Goal: Task Accomplishment & Management: Use online tool/utility

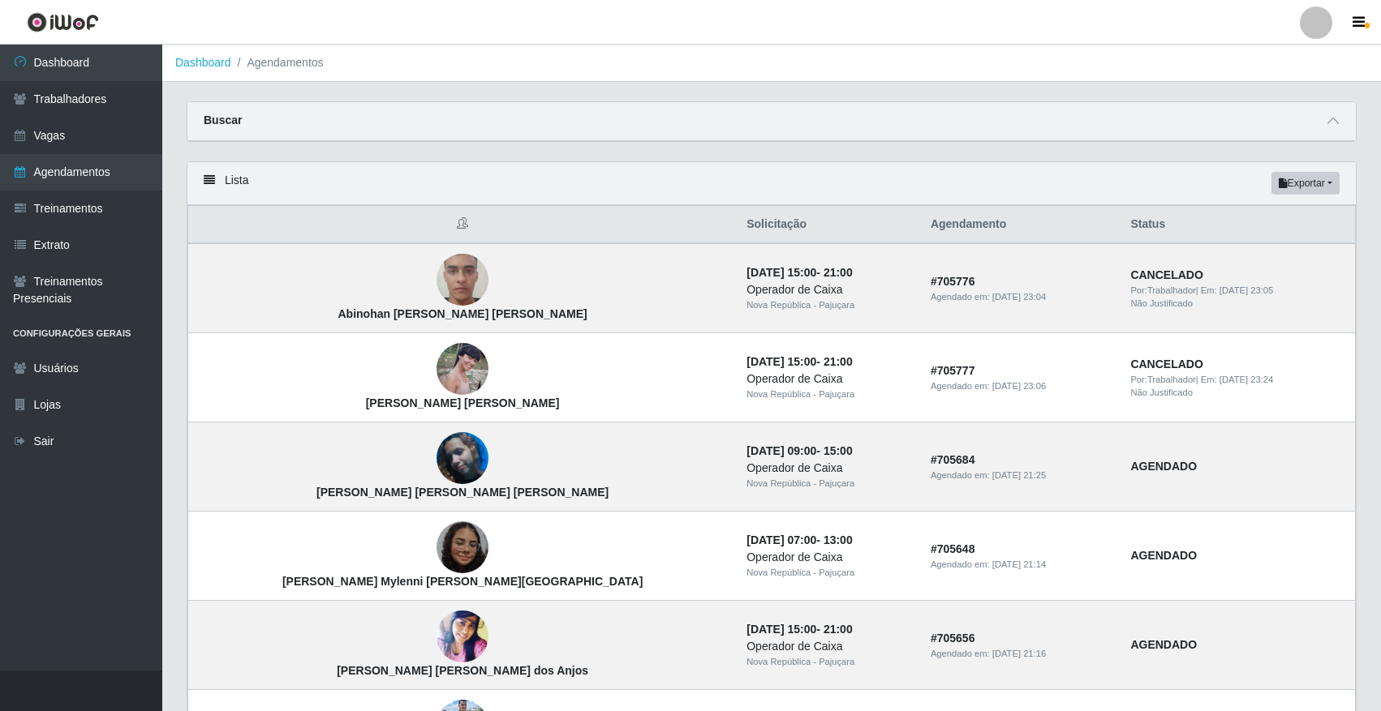
scroll to position [479, 0]
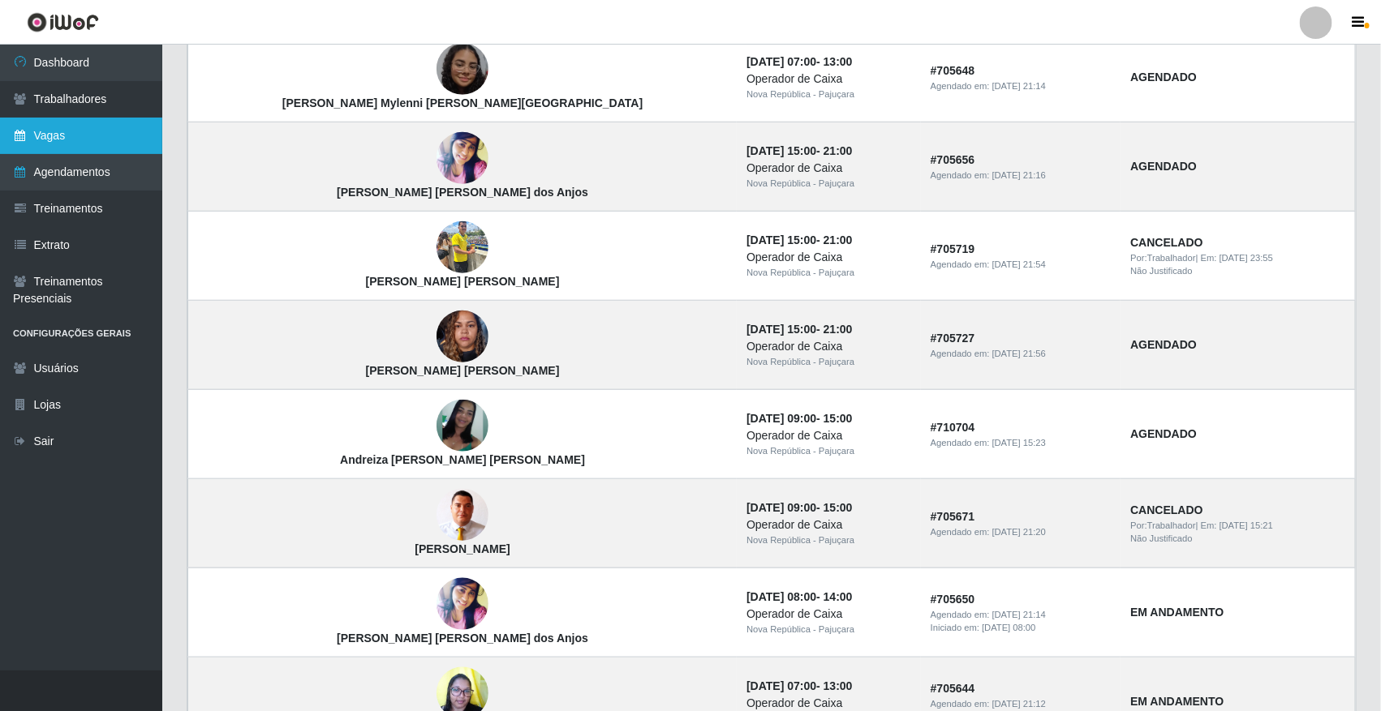
click at [58, 135] on link "Vagas" at bounding box center [81, 136] width 162 height 37
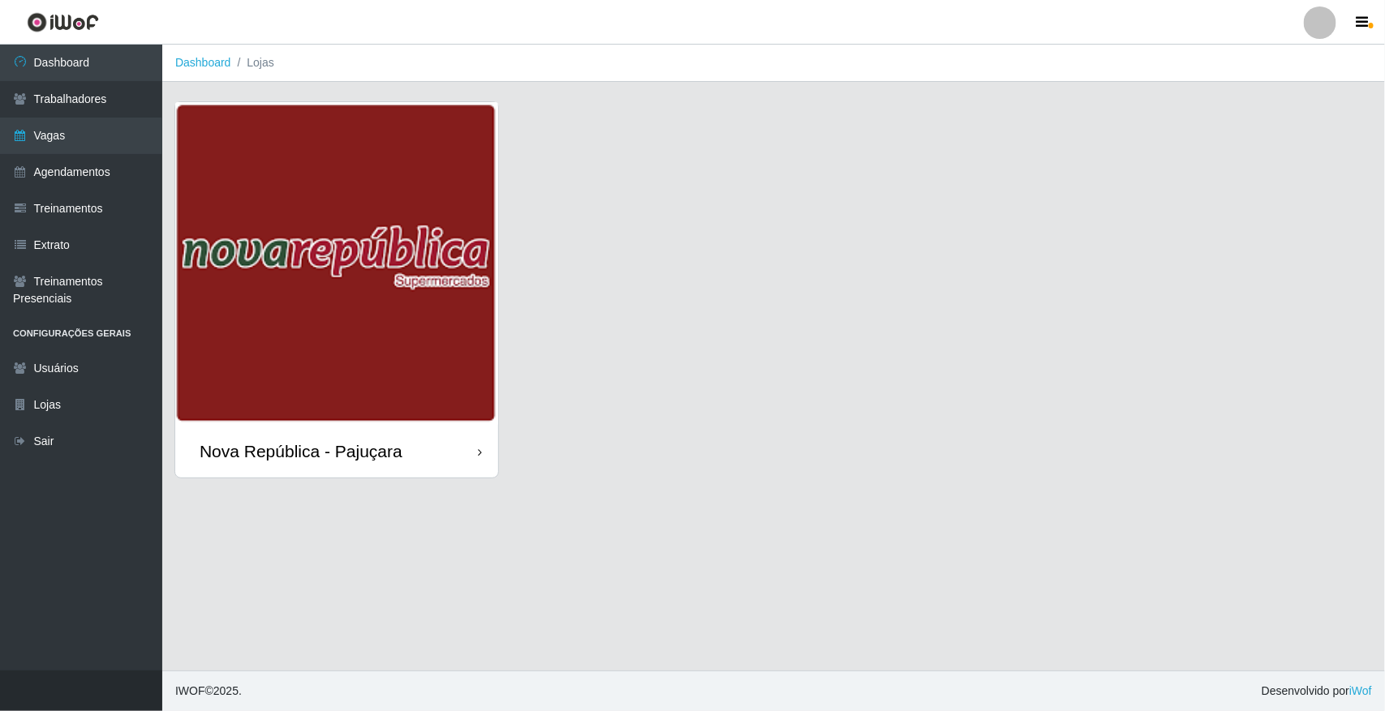
click at [369, 463] on div "Nova República - Pajuçara" at bounding box center [336, 451] width 323 height 53
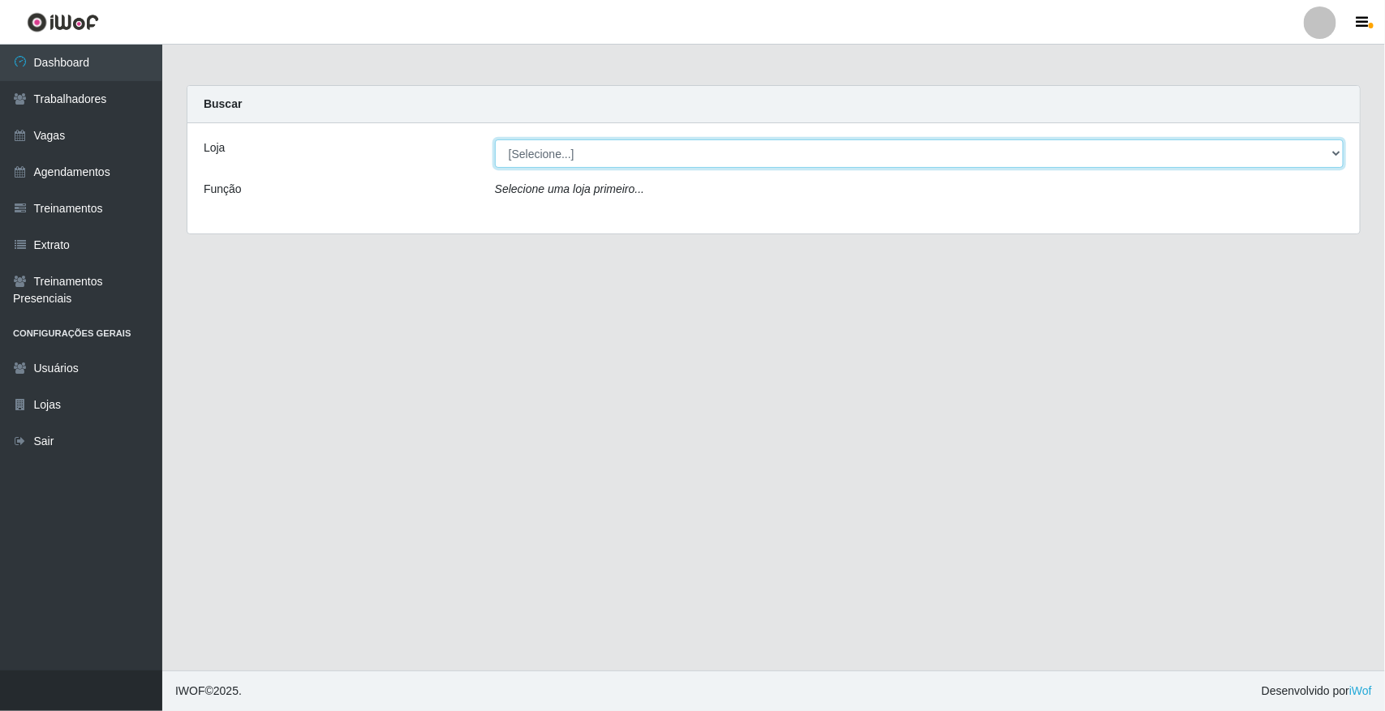
click at [1047, 150] on select "[Selecione...] [GEOGRAPHIC_DATA]" at bounding box center [919, 154] width 848 height 28
select select "65"
click at [495, 140] on select "[Selecione...] [GEOGRAPHIC_DATA]" at bounding box center [919, 154] width 848 height 28
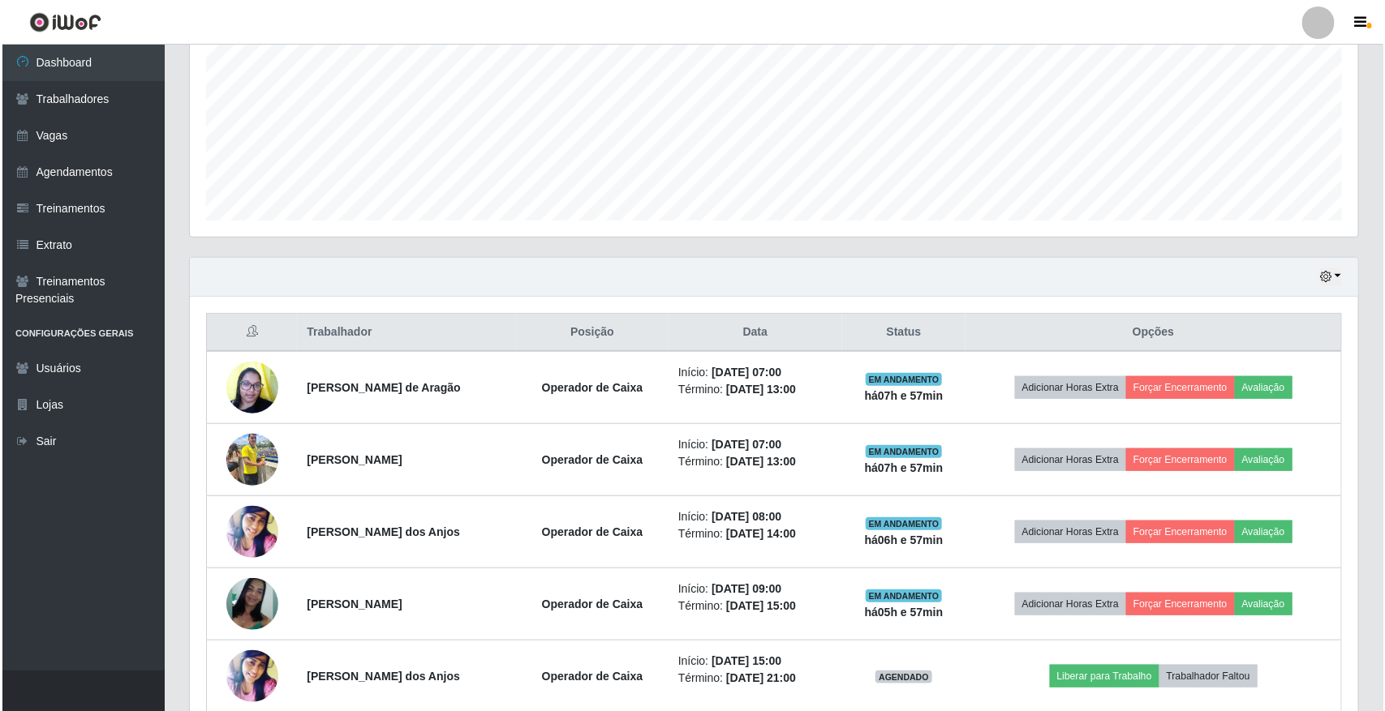
scroll to position [362, 0]
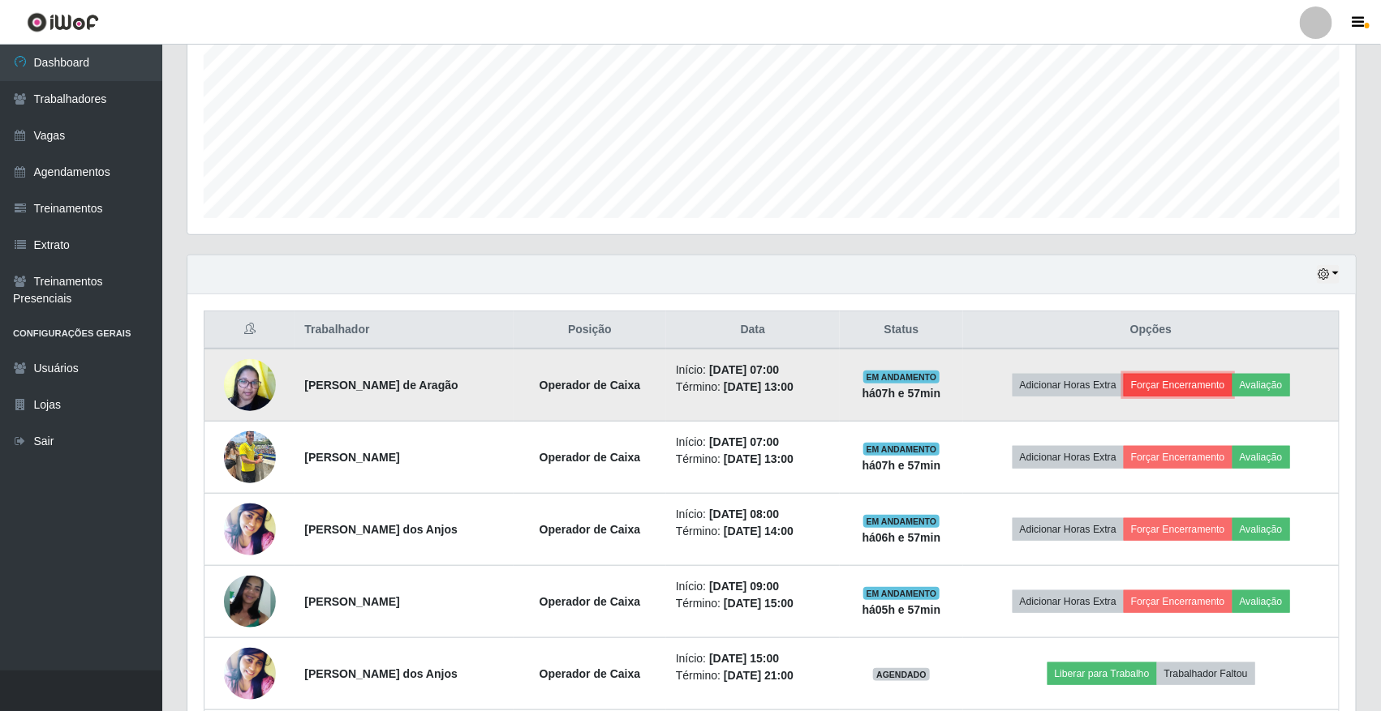
click at [1047, 387] on button "Forçar Encerramento" at bounding box center [1177, 385] width 109 height 23
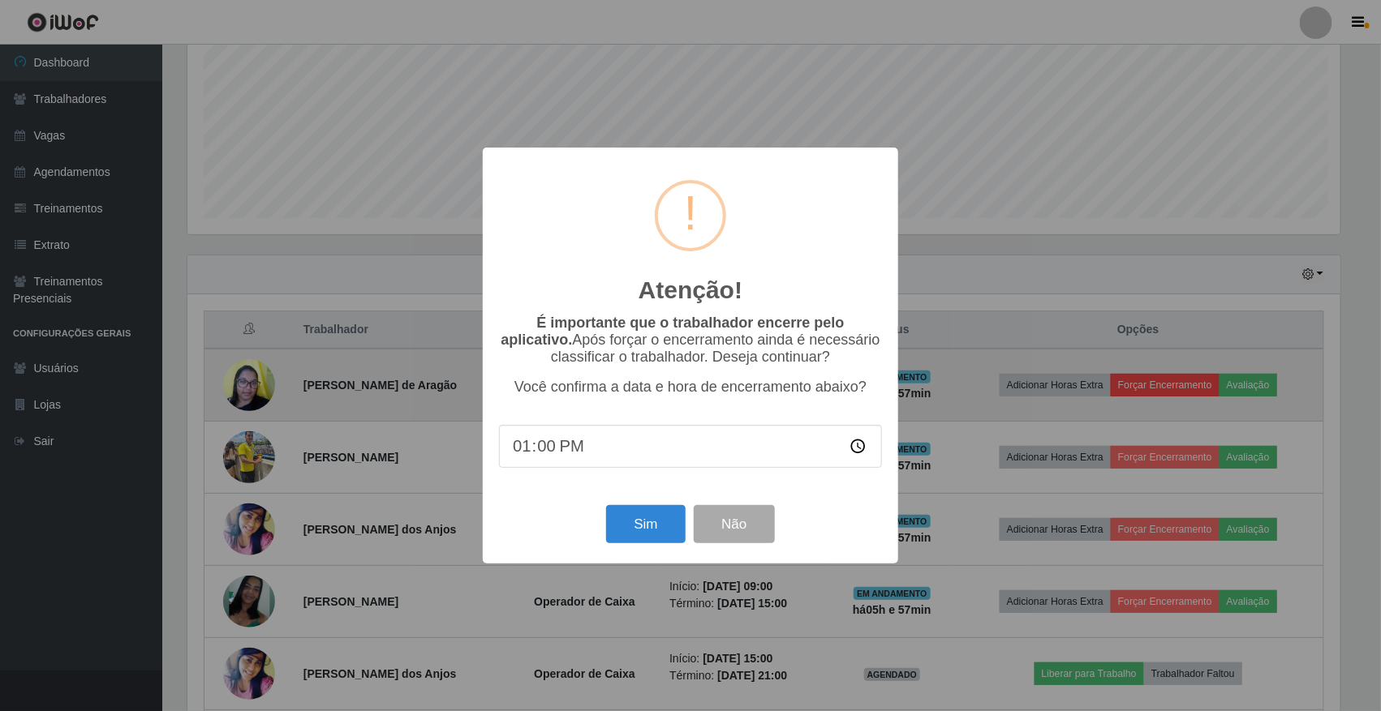
scroll to position [337, 1157]
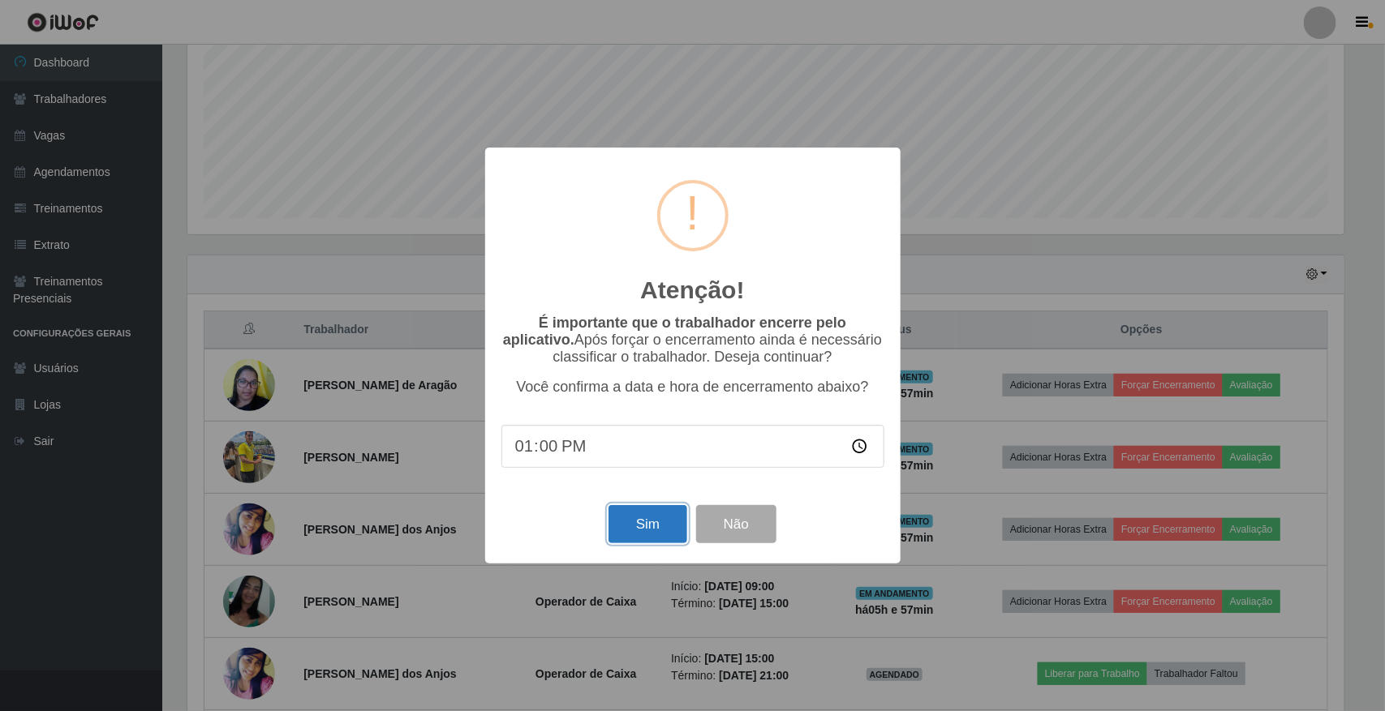
click at [651, 512] on button "Sim" at bounding box center [647, 524] width 79 height 38
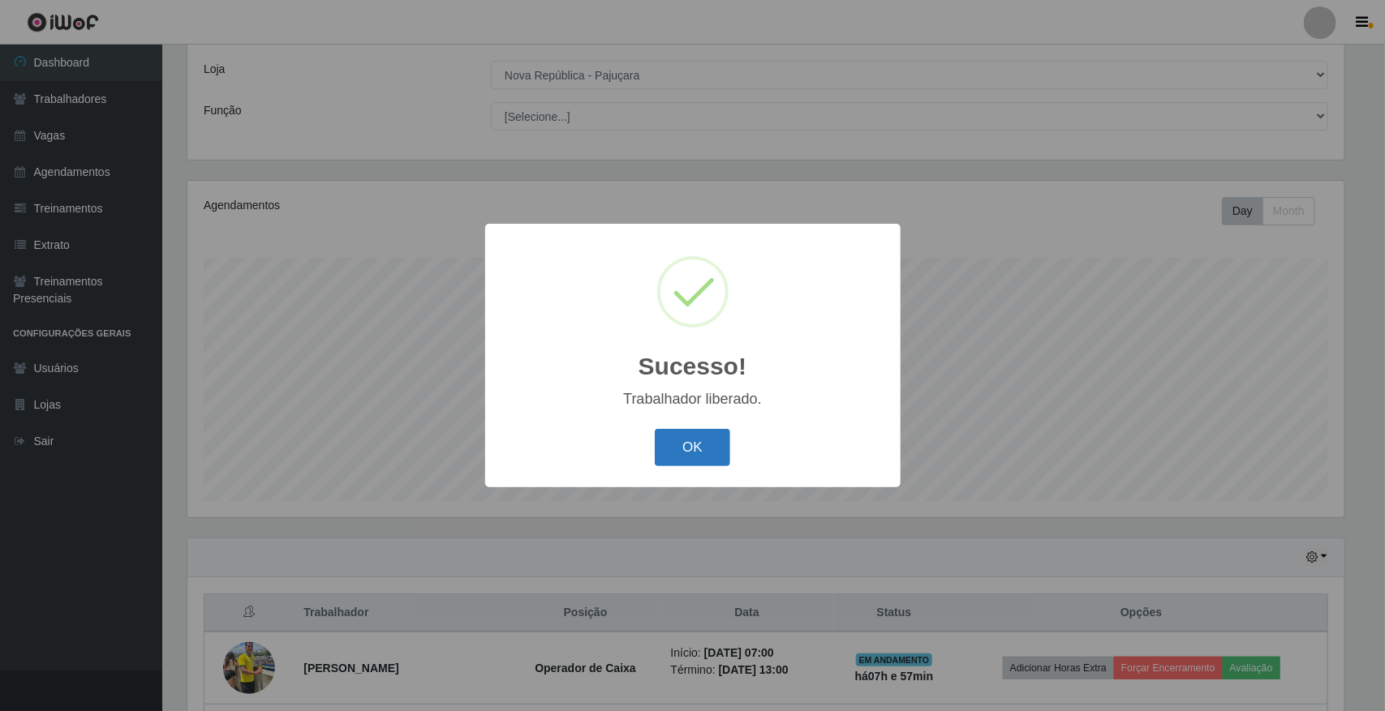
click at [684, 450] on button "OK" at bounding box center [692, 448] width 75 height 38
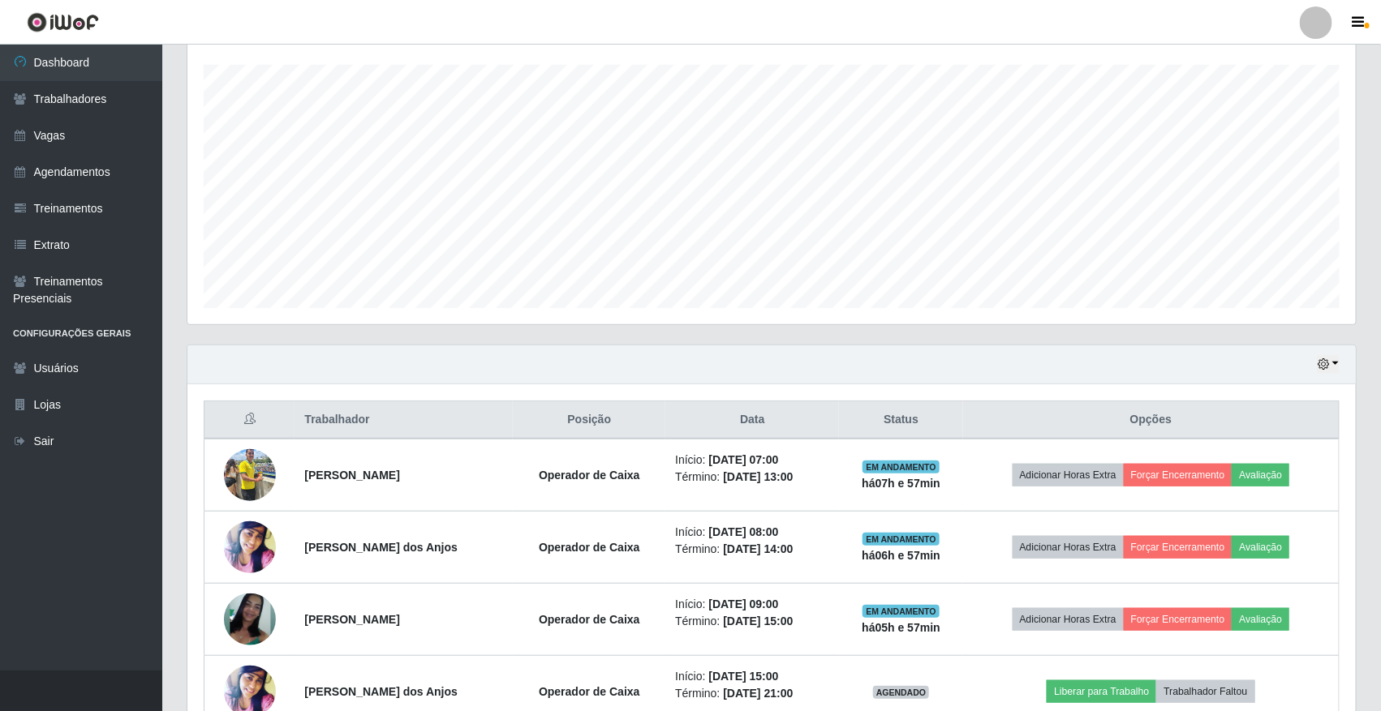
scroll to position [274, 0]
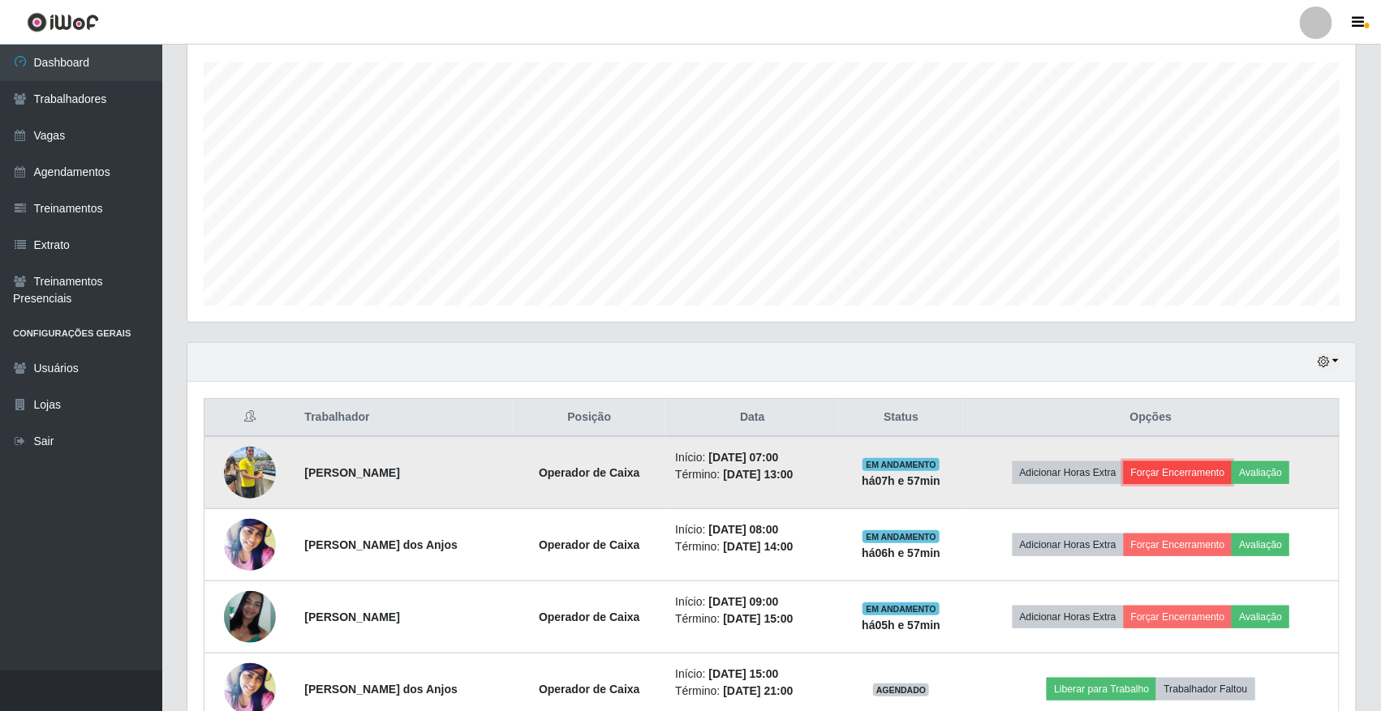
click at [1047, 468] on button "Forçar Encerramento" at bounding box center [1177, 473] width 109 height 23
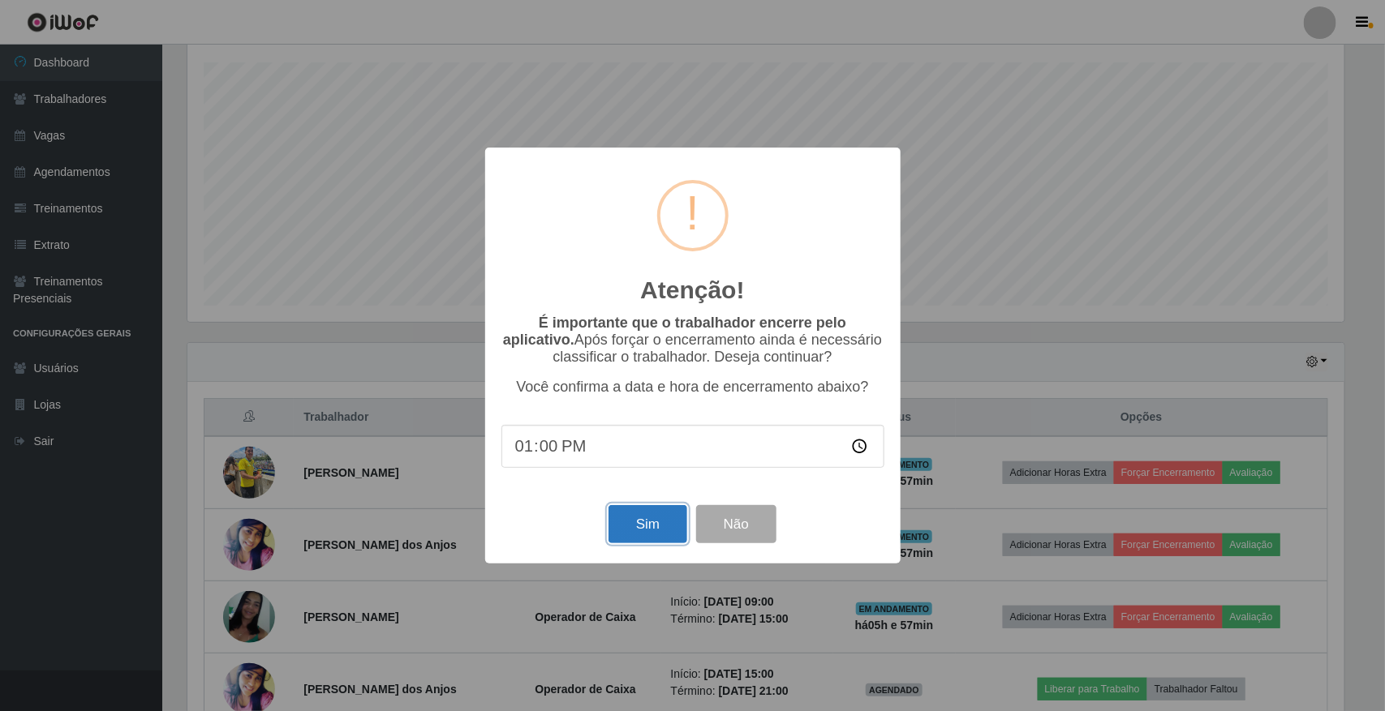
click at [633, 523] on button "Sim" at bounding box center [647, 524] width 79 height 38
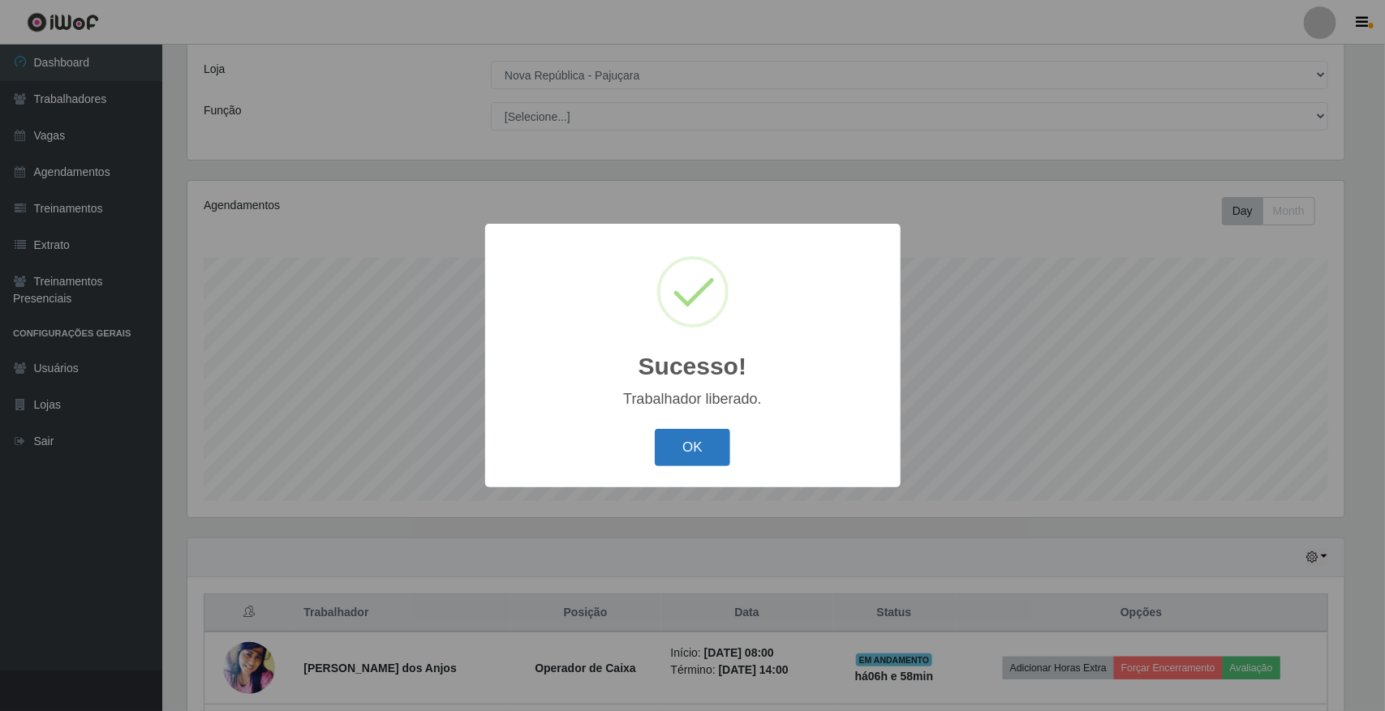
click at [698, 451] on button "OK" at bounding box center [692, 448] width 75 height 38
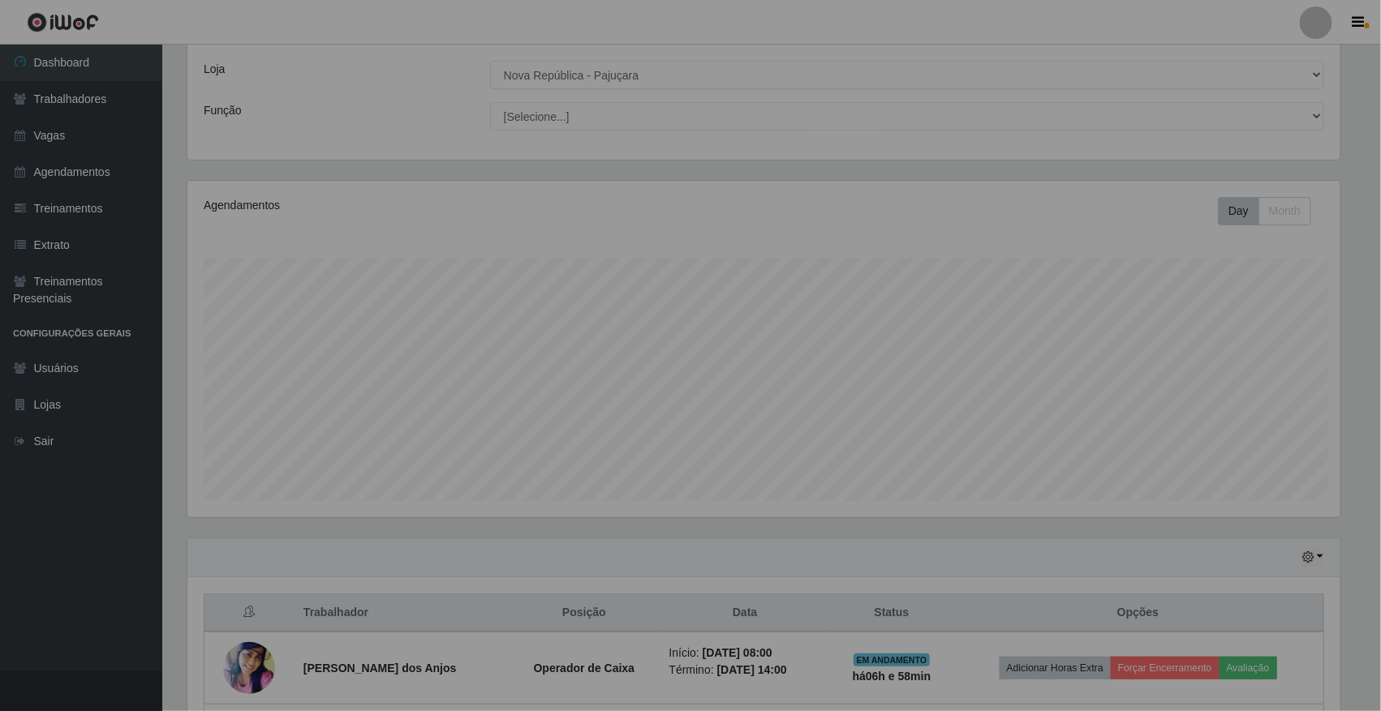
scroll to position [337, 1168]
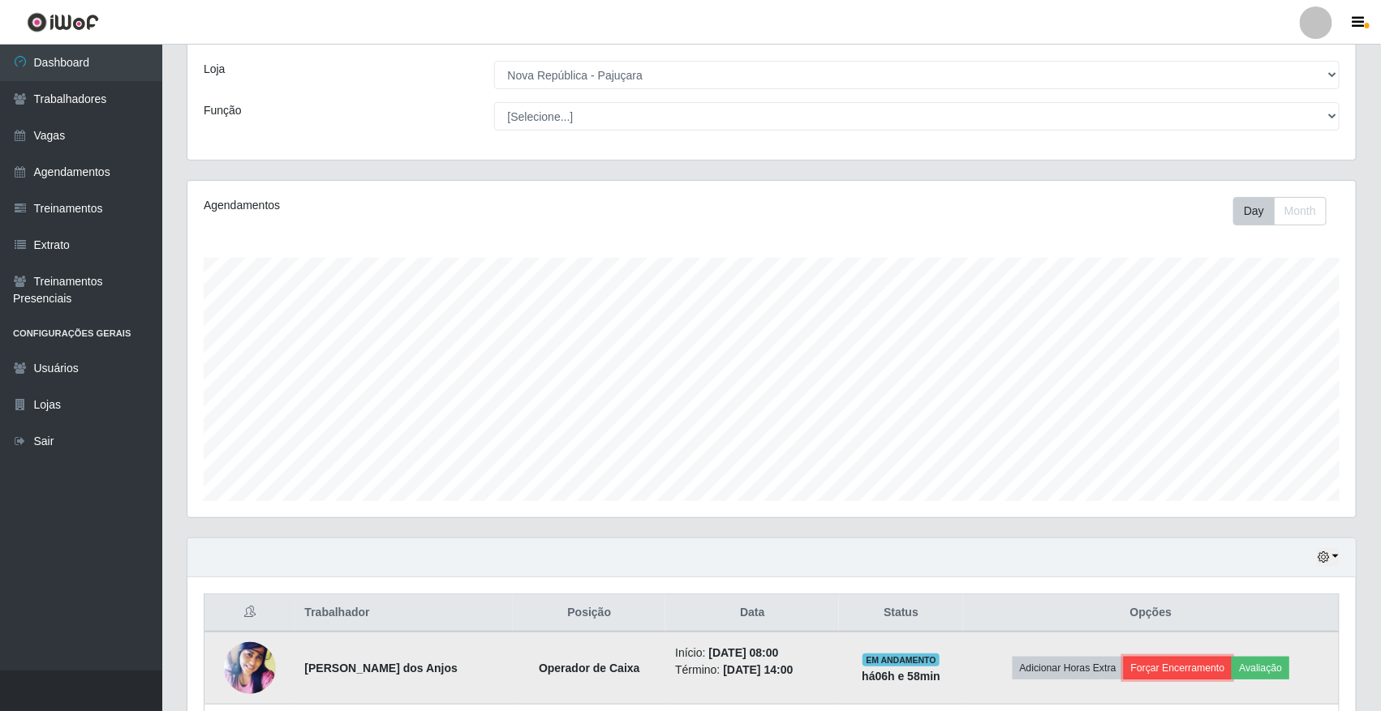
click at [1047, 668] on button "Forçar Encerramento" at bounding box center [1177, 668] width 109 height 23
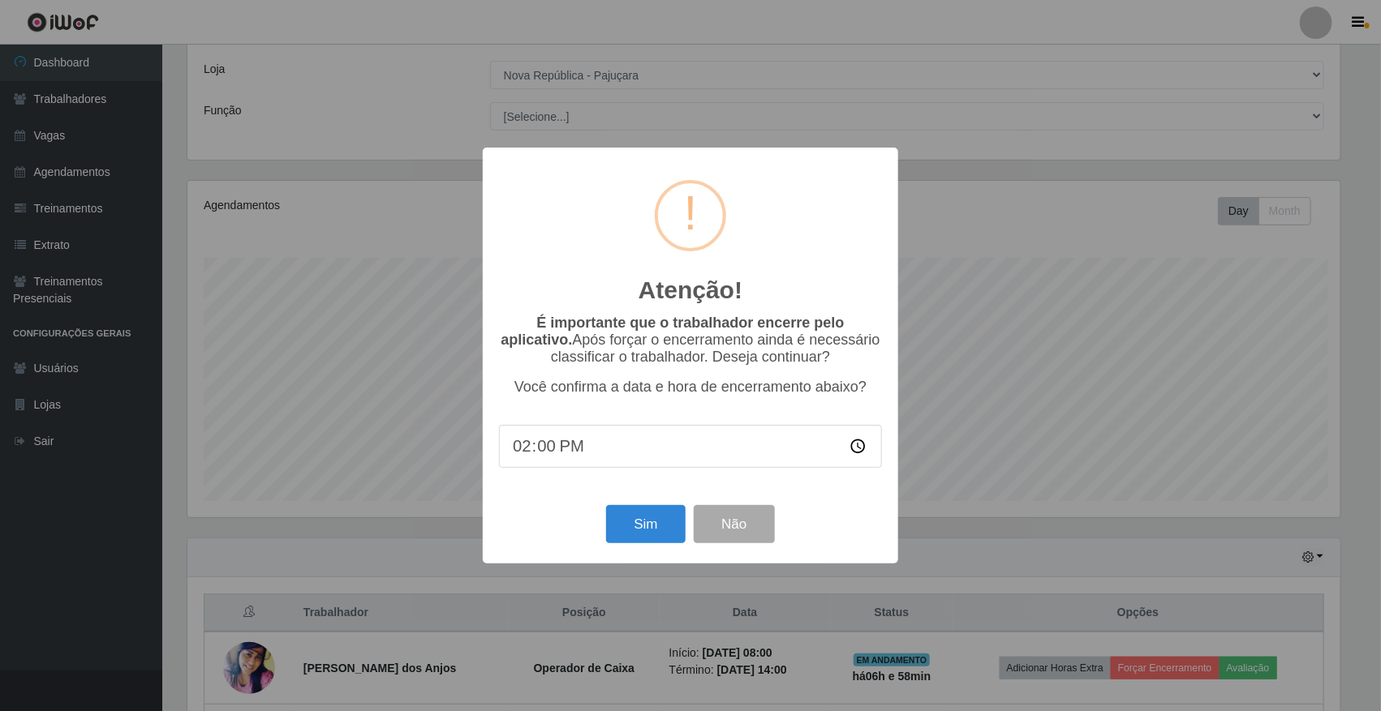
scroll to position [337, 1157]
click at [651, 527] on button "Sim" at bounding box center [647, 524] width 79 height 38
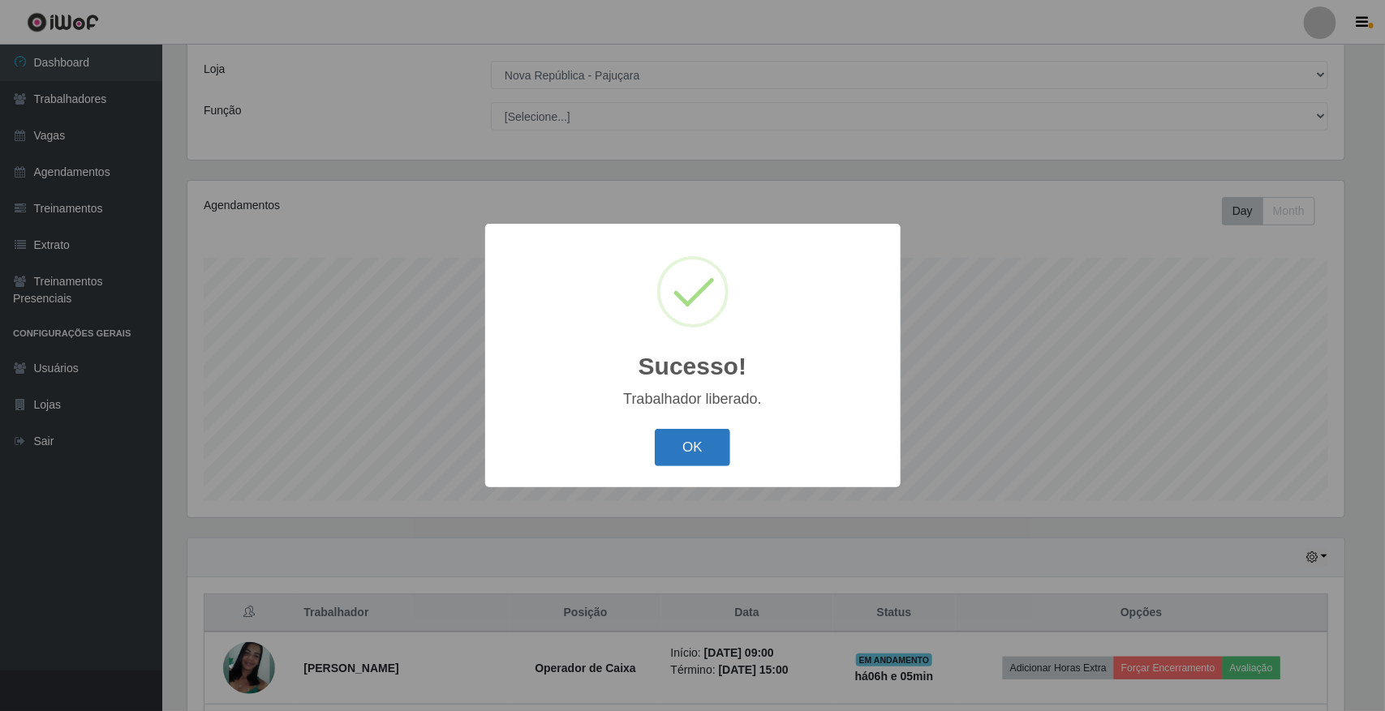
click at [702, 443] on button "OK" at bounding box center [692, 448] width 75 height 38
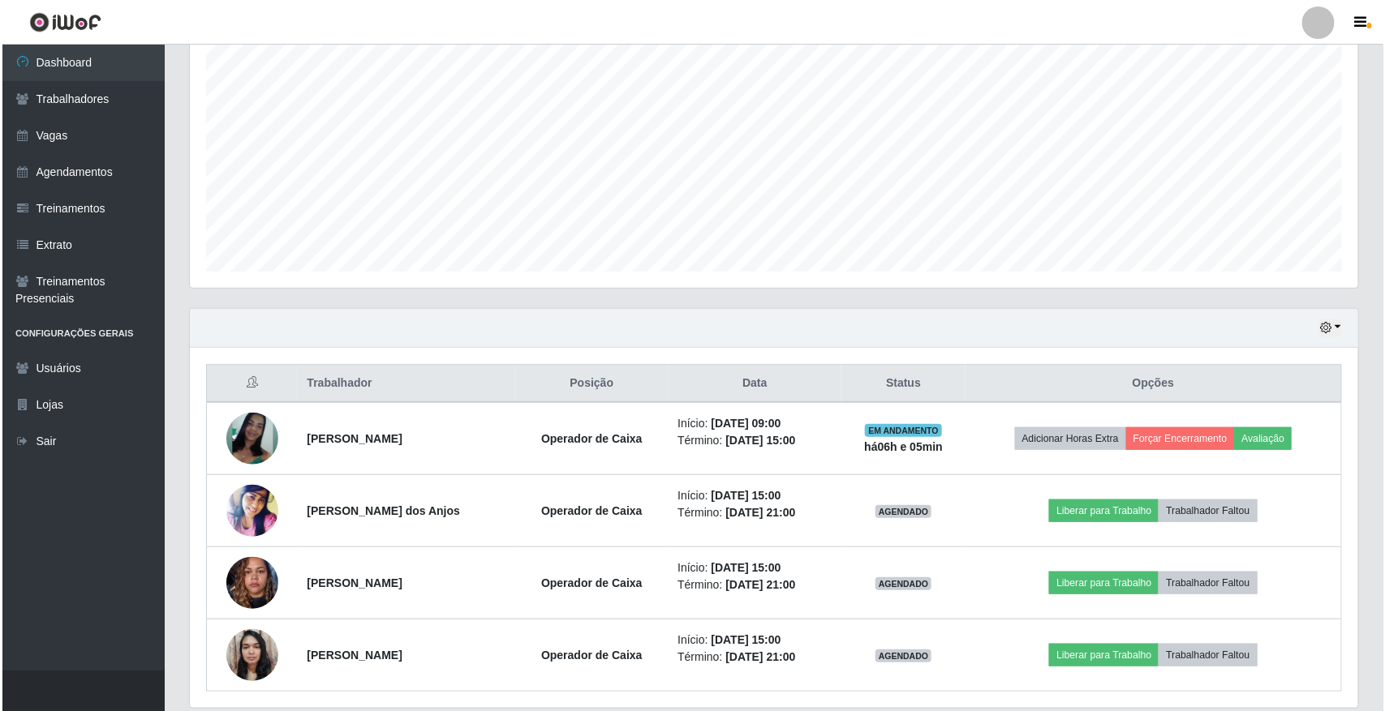
scroll to position [326, 0]
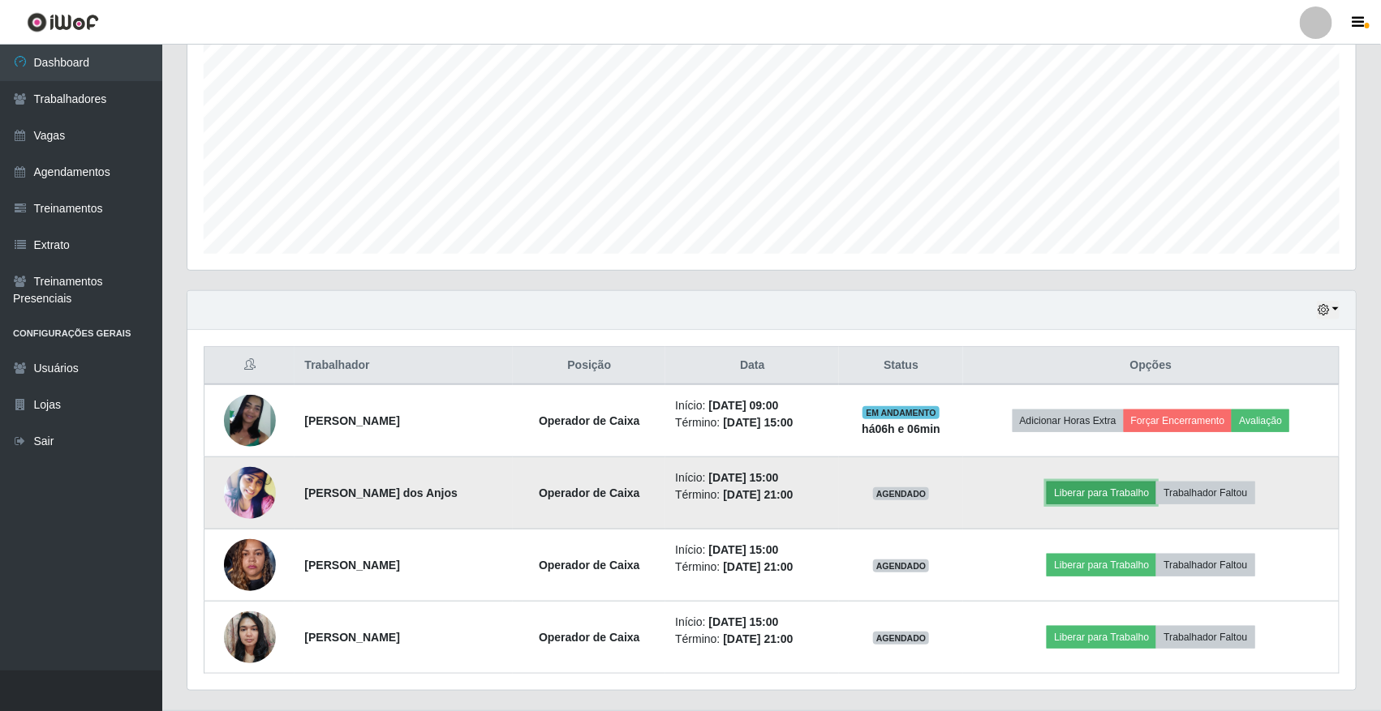
click at [1047, 497] on button "Liberar para Trabalho" at bounding box center [1101, 493] width 110 height 23
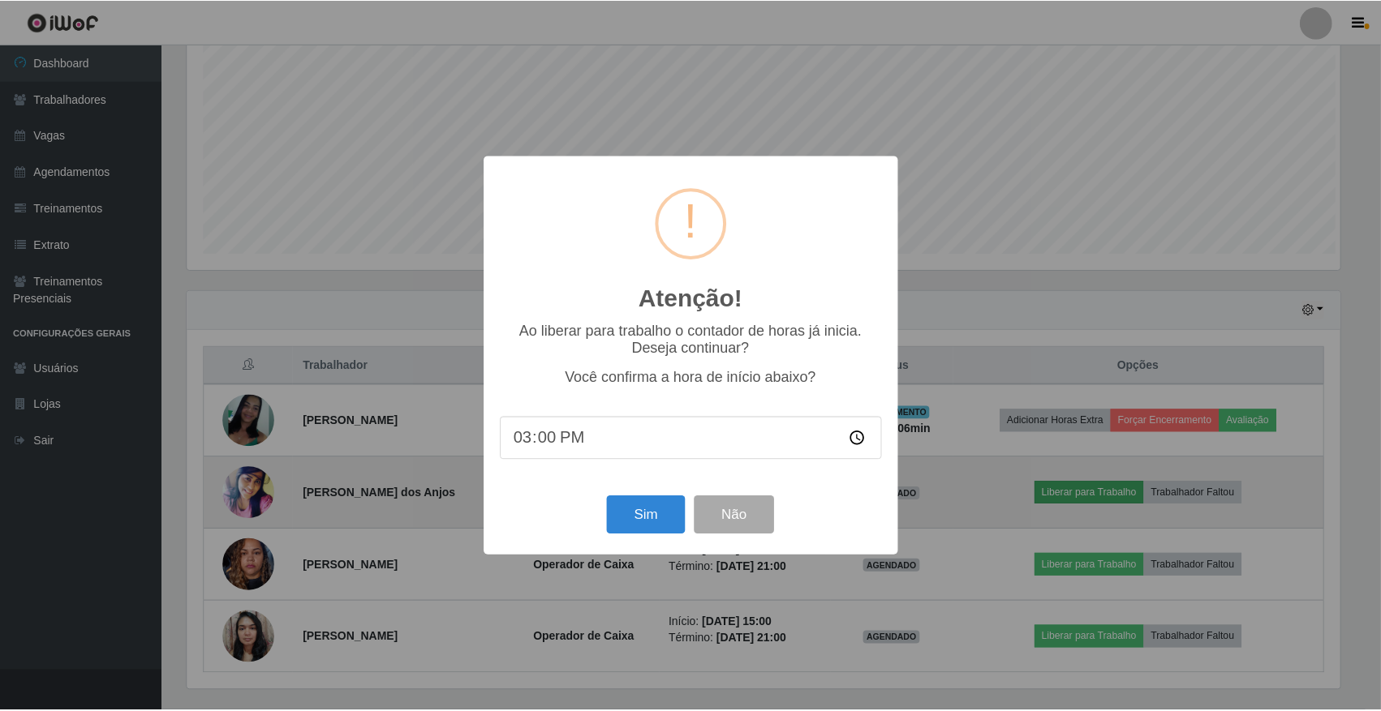
scroll to position [337, 1157]
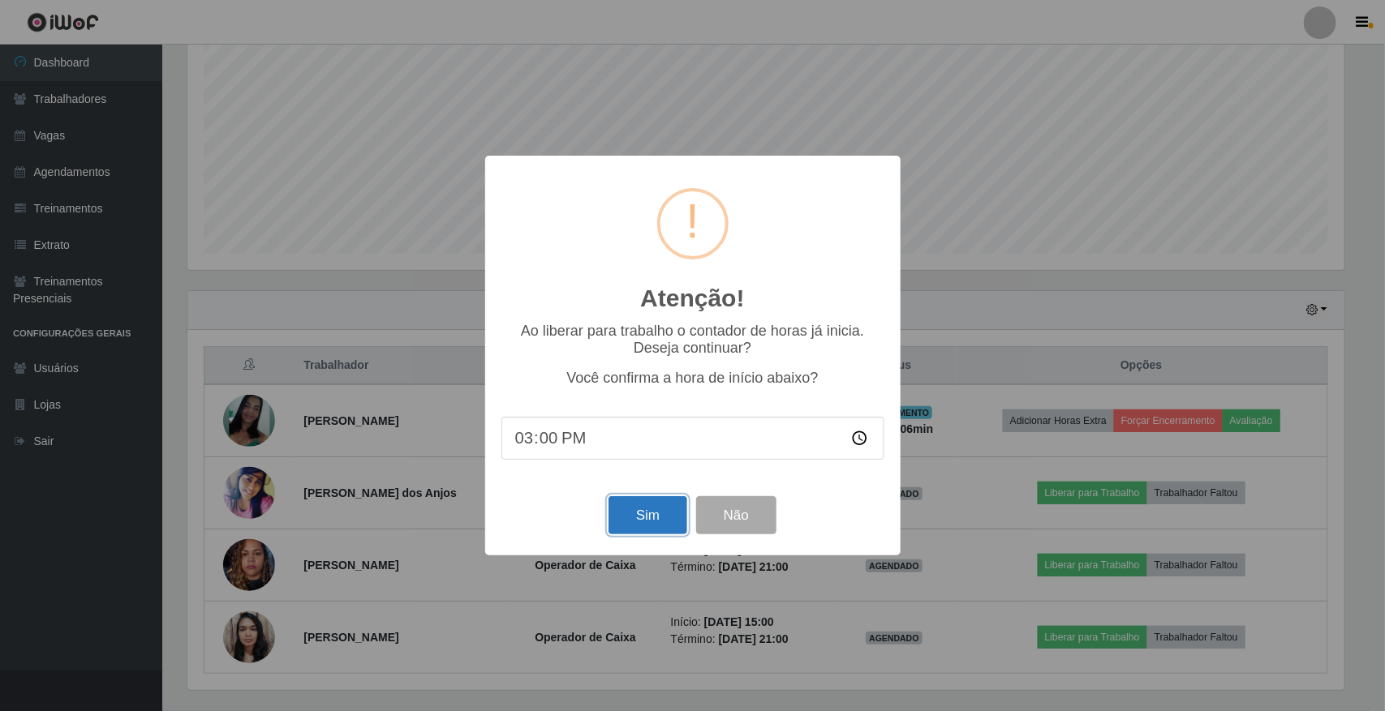
click at [655, 516] on button "Sim" at bounding box center [647, 515] width 79 height 38
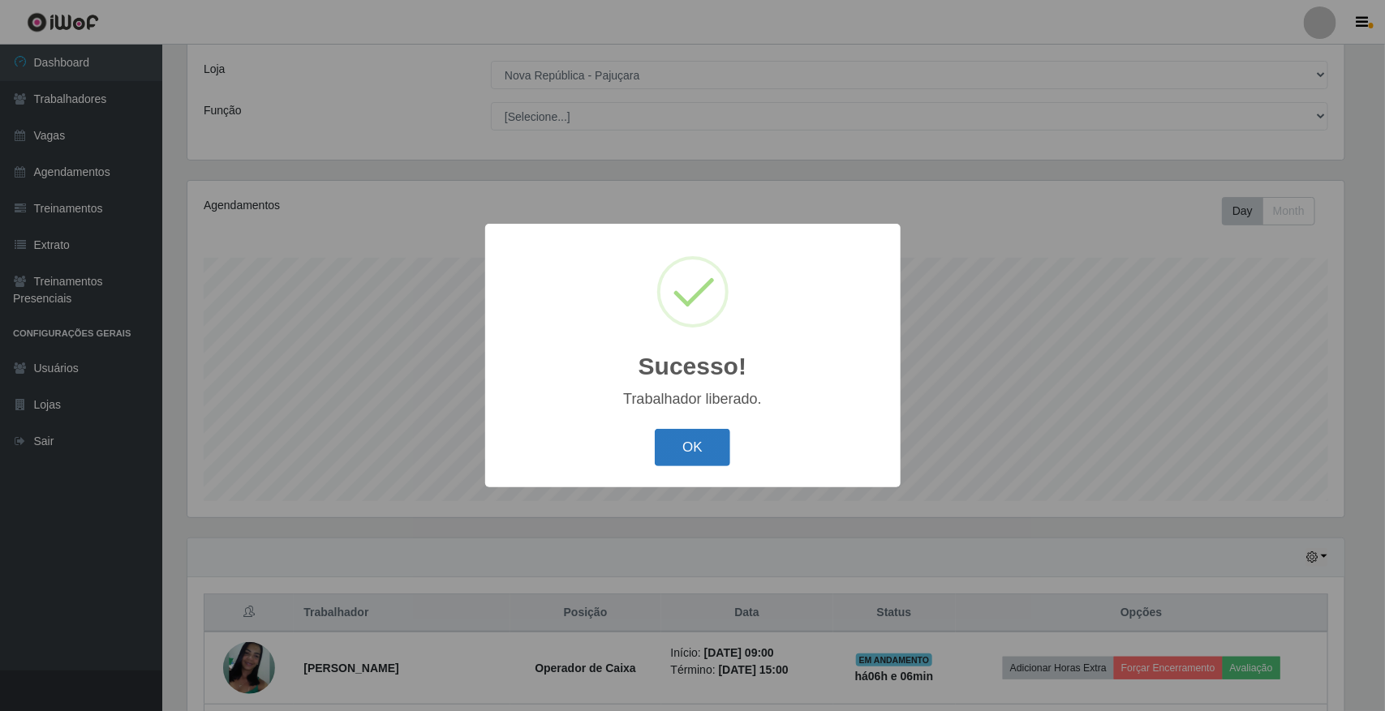
click at [695, 450] on button "OK" at bounding box center [692, 448] width 75 height 38
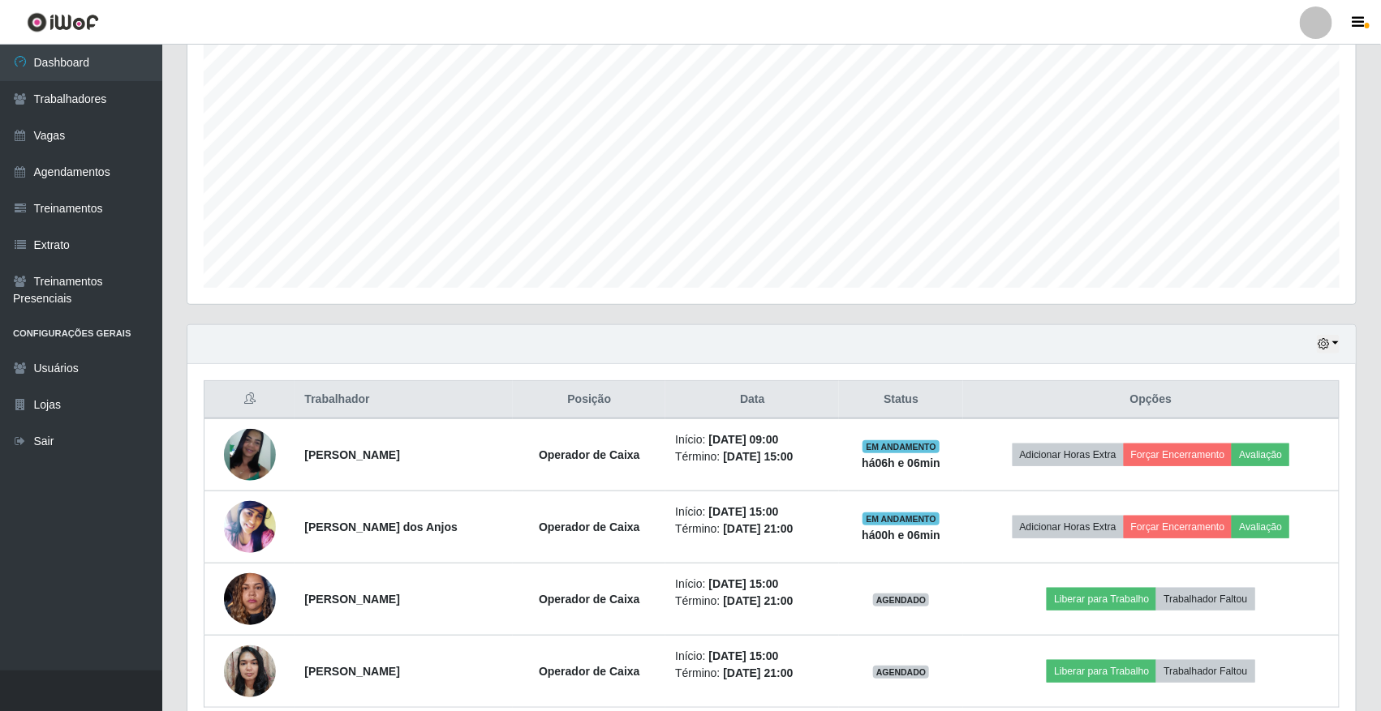
scroll to position [362, 0]
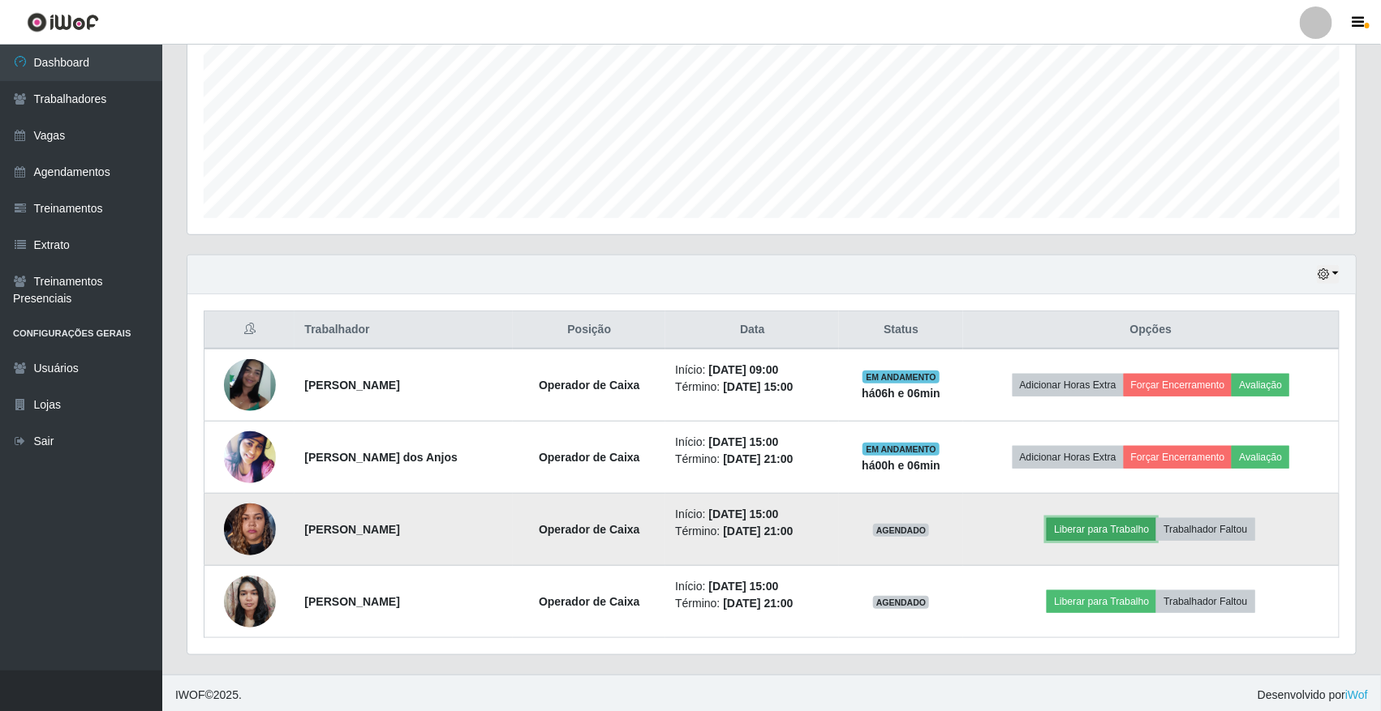
click at [1047, 522] on button "Liberar para Trabalho" at bounding box center [1101, 529] width 110 height 23
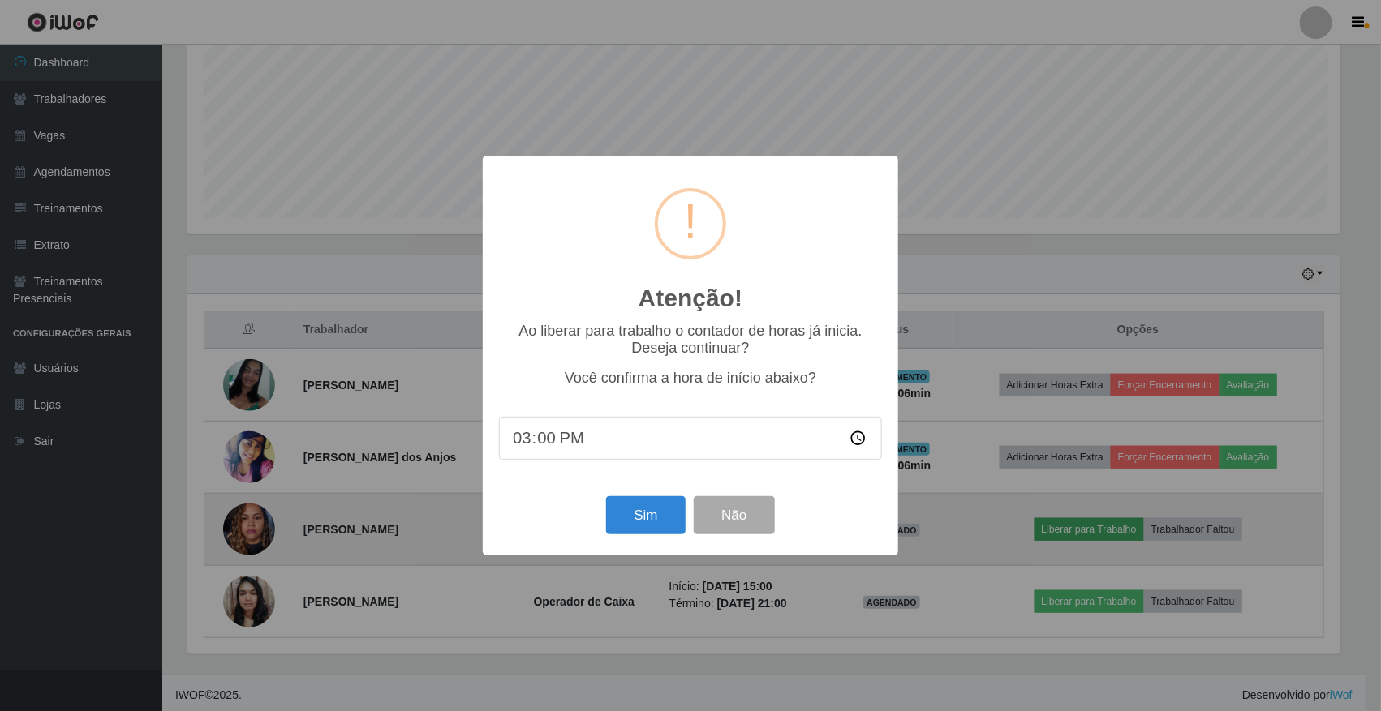
scroll to position [337, 1157]
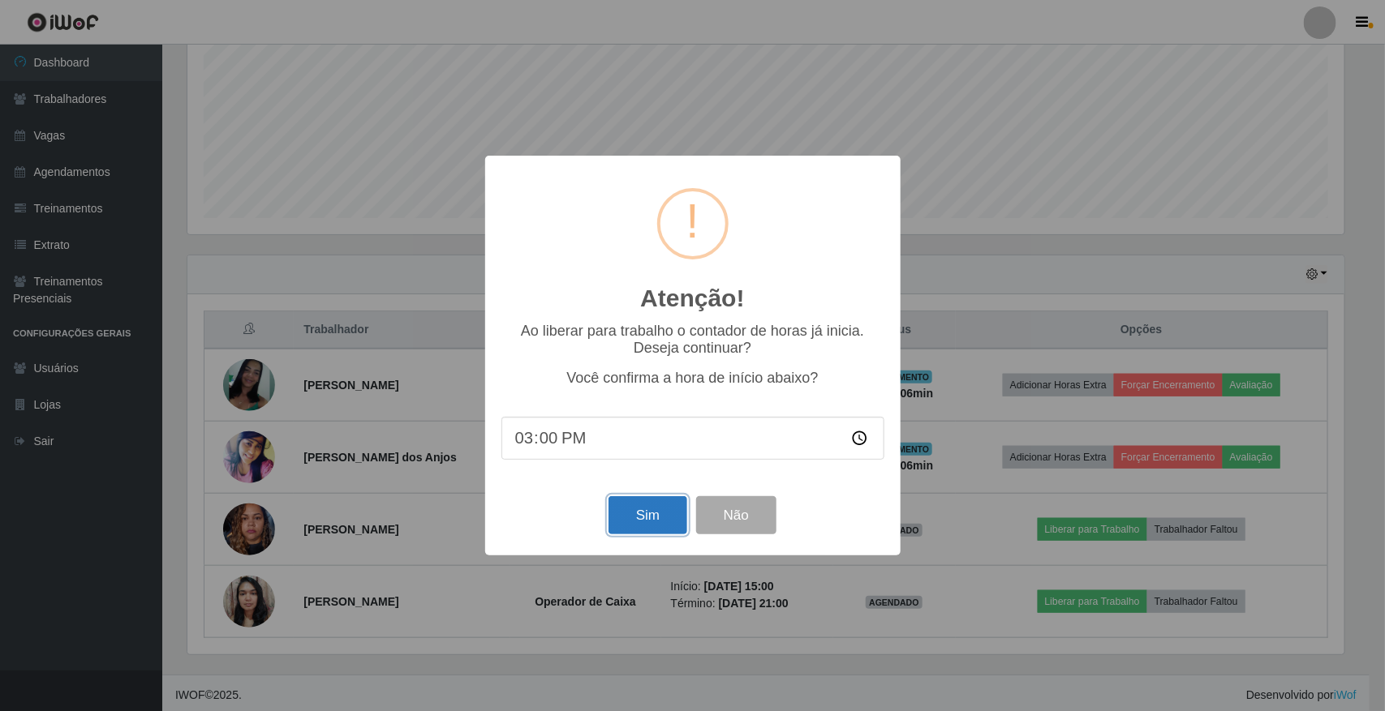
click at [642, 516] on button "Sim" at bounding box center [647, 515] width 79 height 38
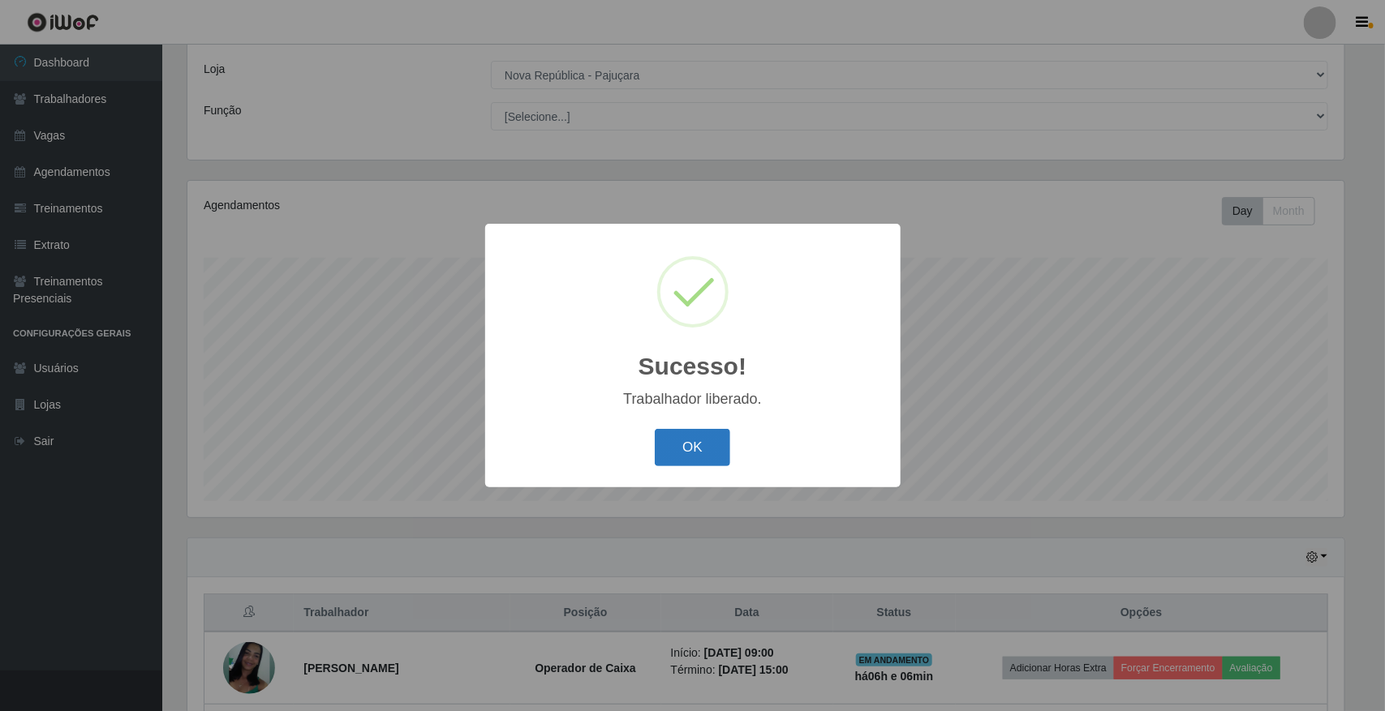
click at [683, 459] on button "OK" at bounding box center [692, 448] width 75 height 38
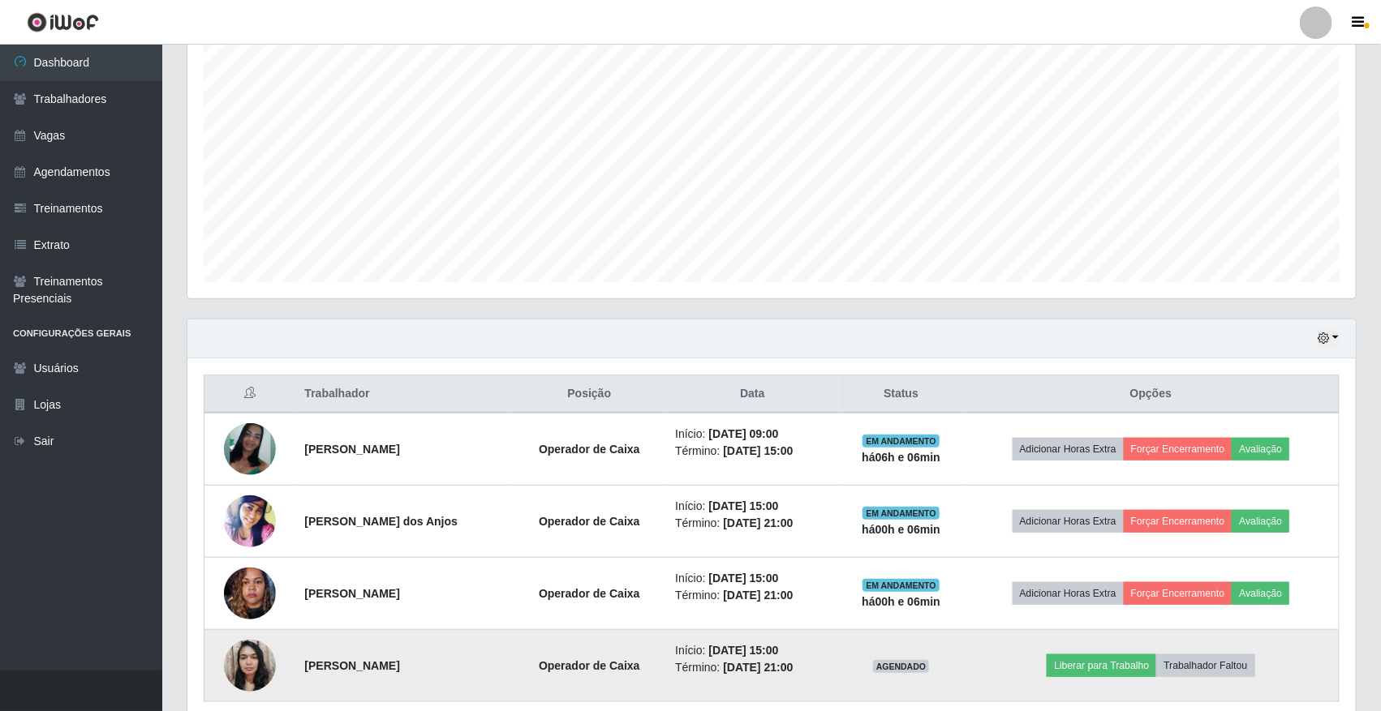
scroll to position [311, 0]
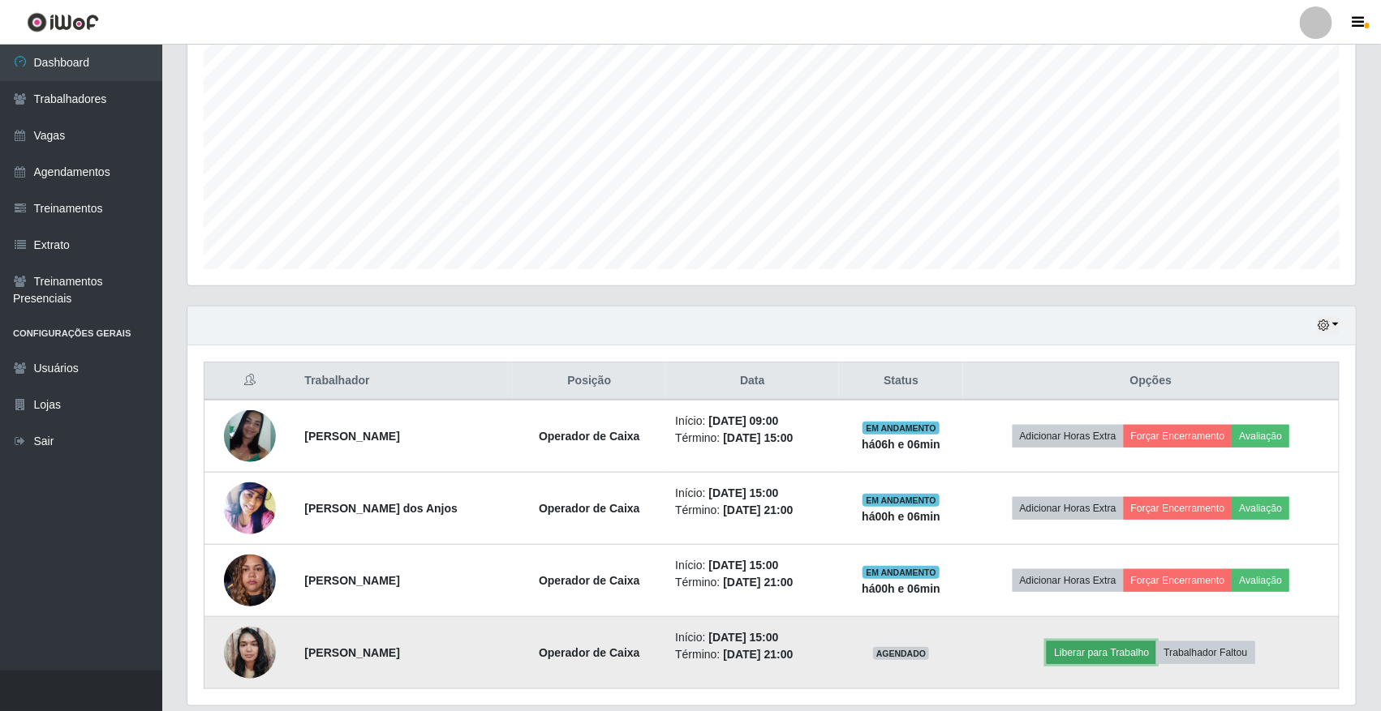
click at [1047, 654] on button "Liberar para Trabalho" at bounding box center [1101, 653] width 110 height 23
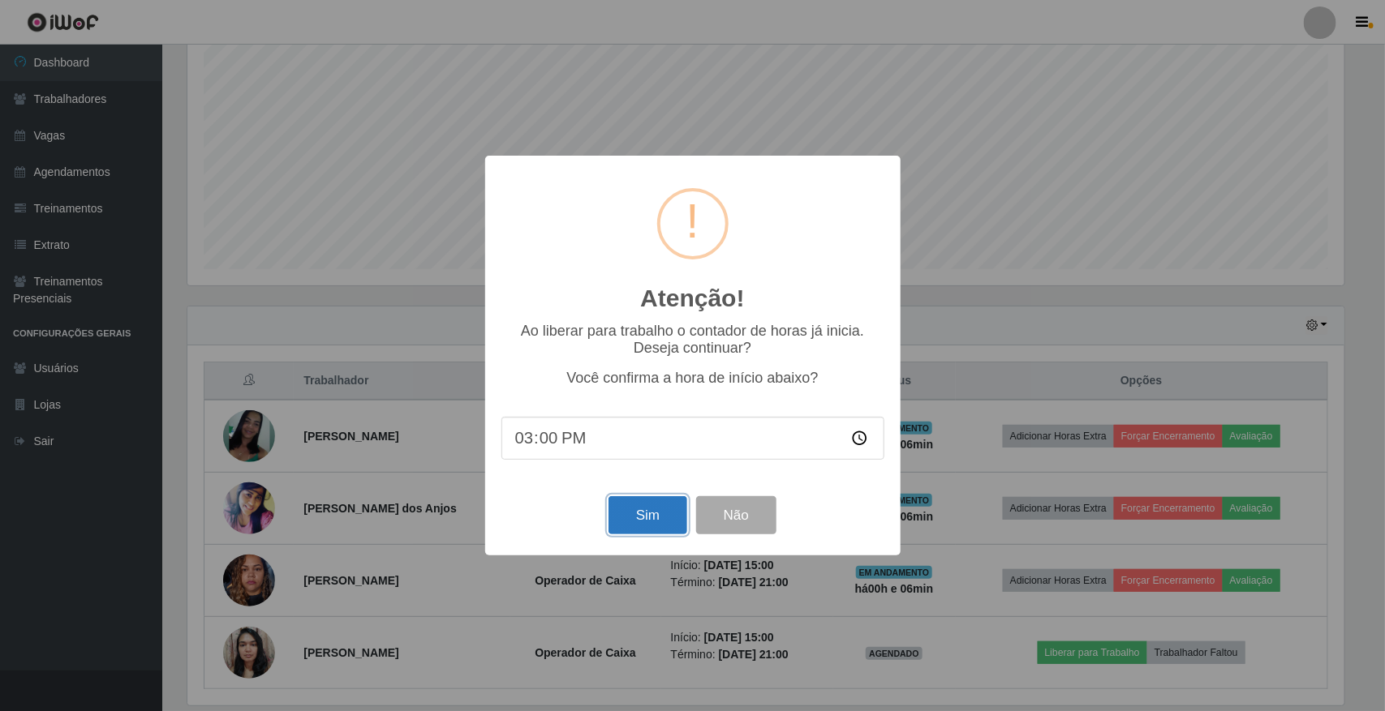
click at [625, 507] on button "Sim" at bounding box center [647, 515] width 79 height 38
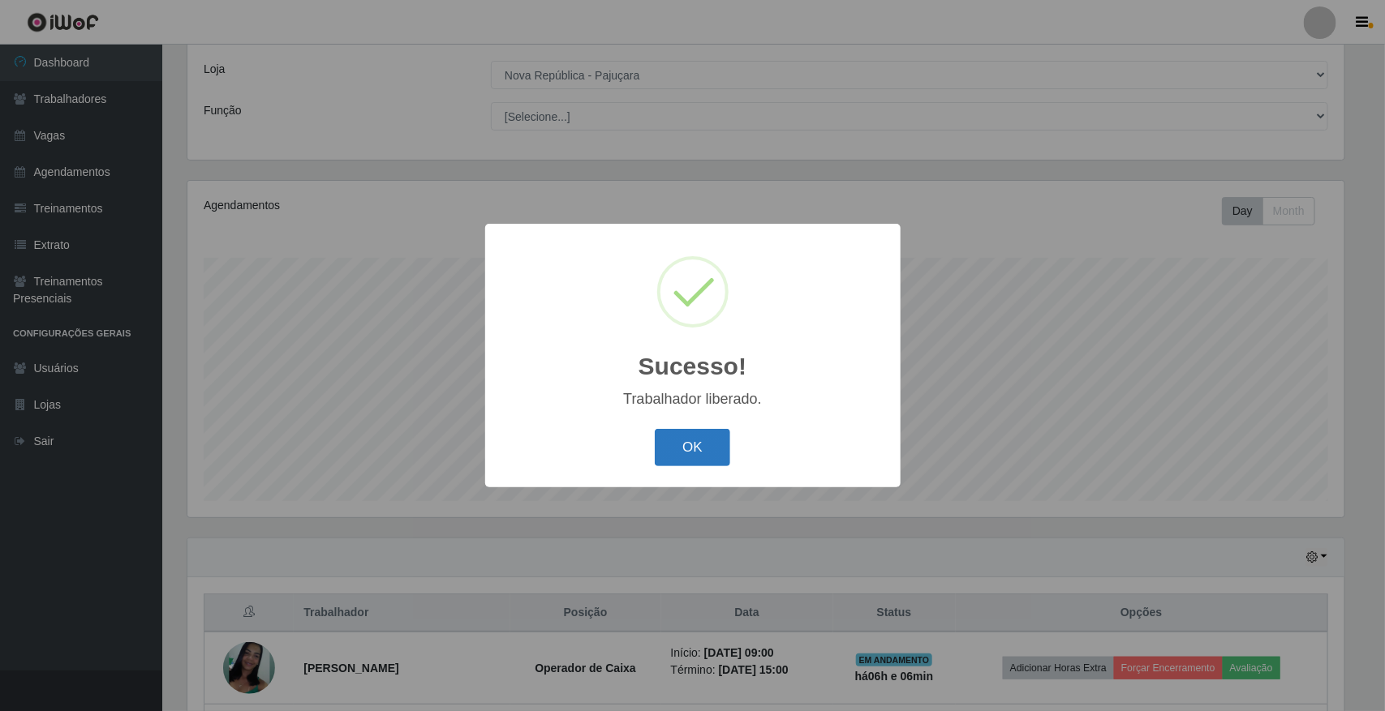
click at [669, 453] on button "OK" at bounding box center [692, 448] width 75 height 38
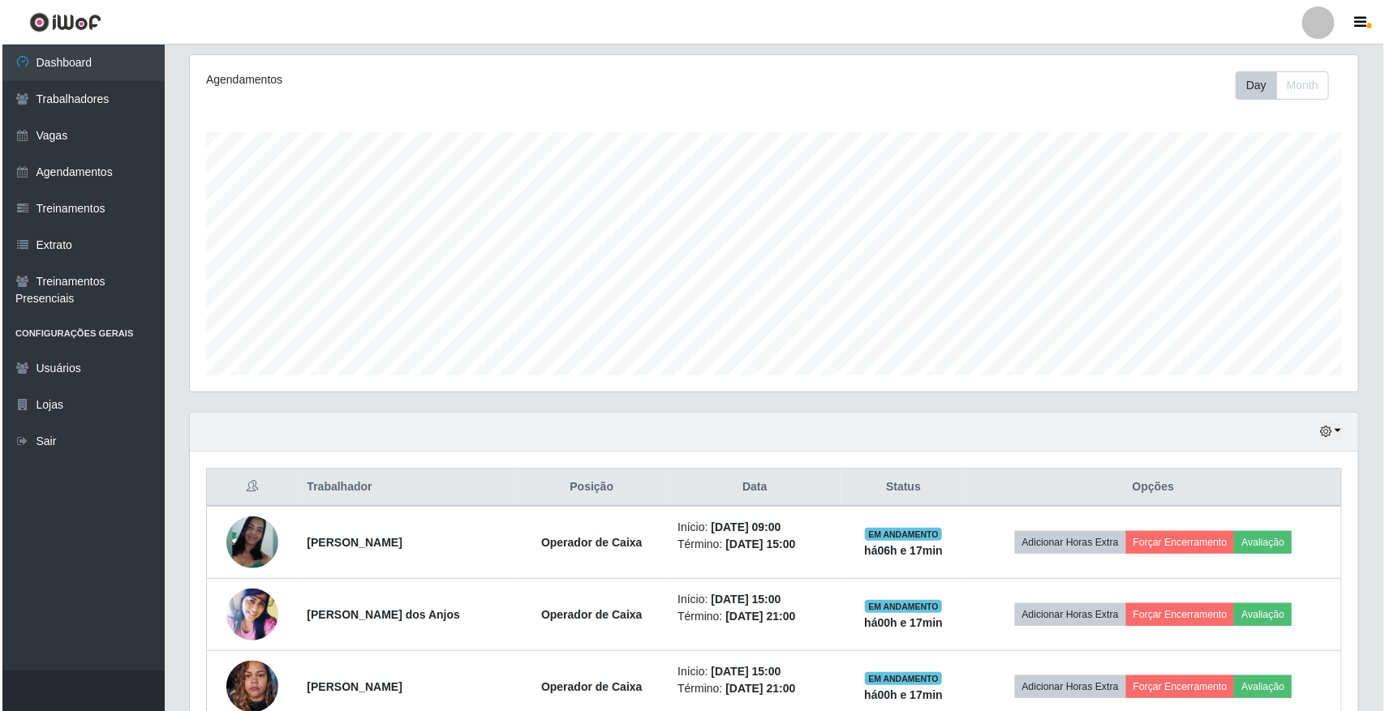
scroll to position [367, 0]
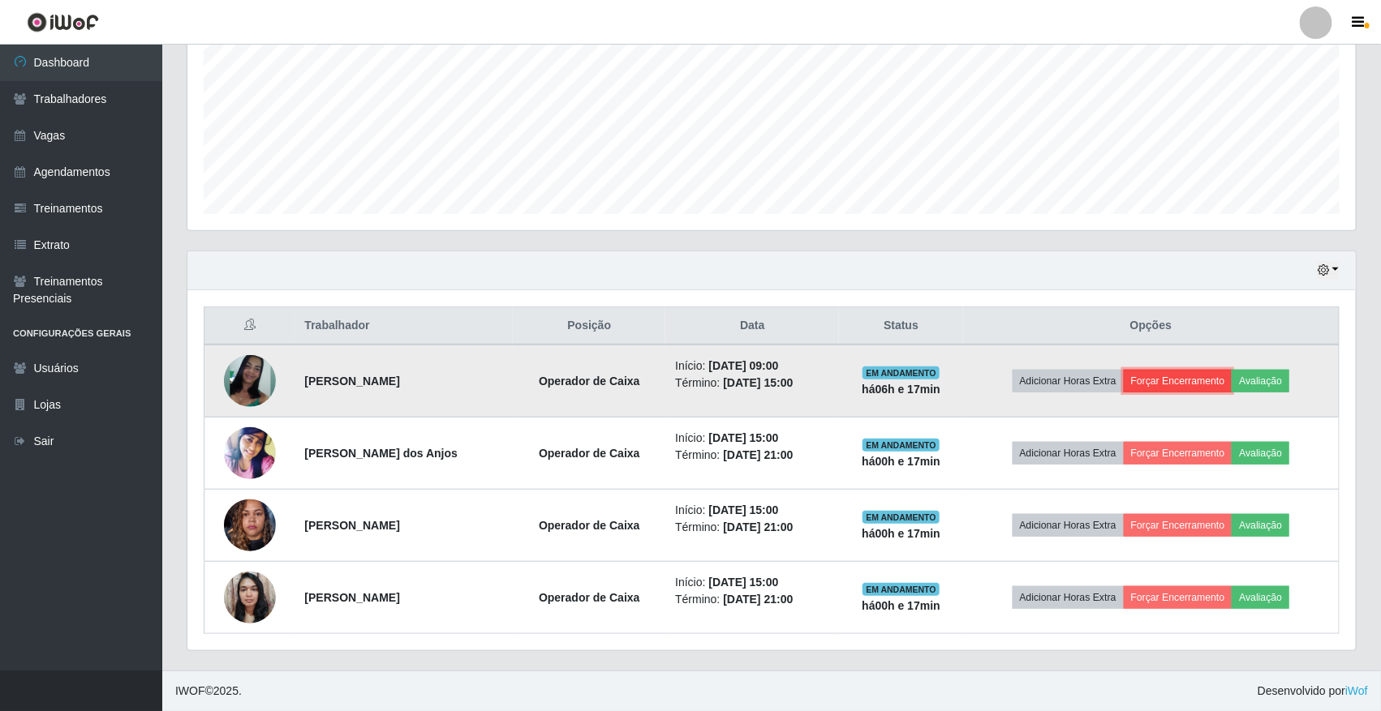
click at [1047, 374] on button "Forçar Encerramento" at bounding box center [1177, 381] width 109 height 23
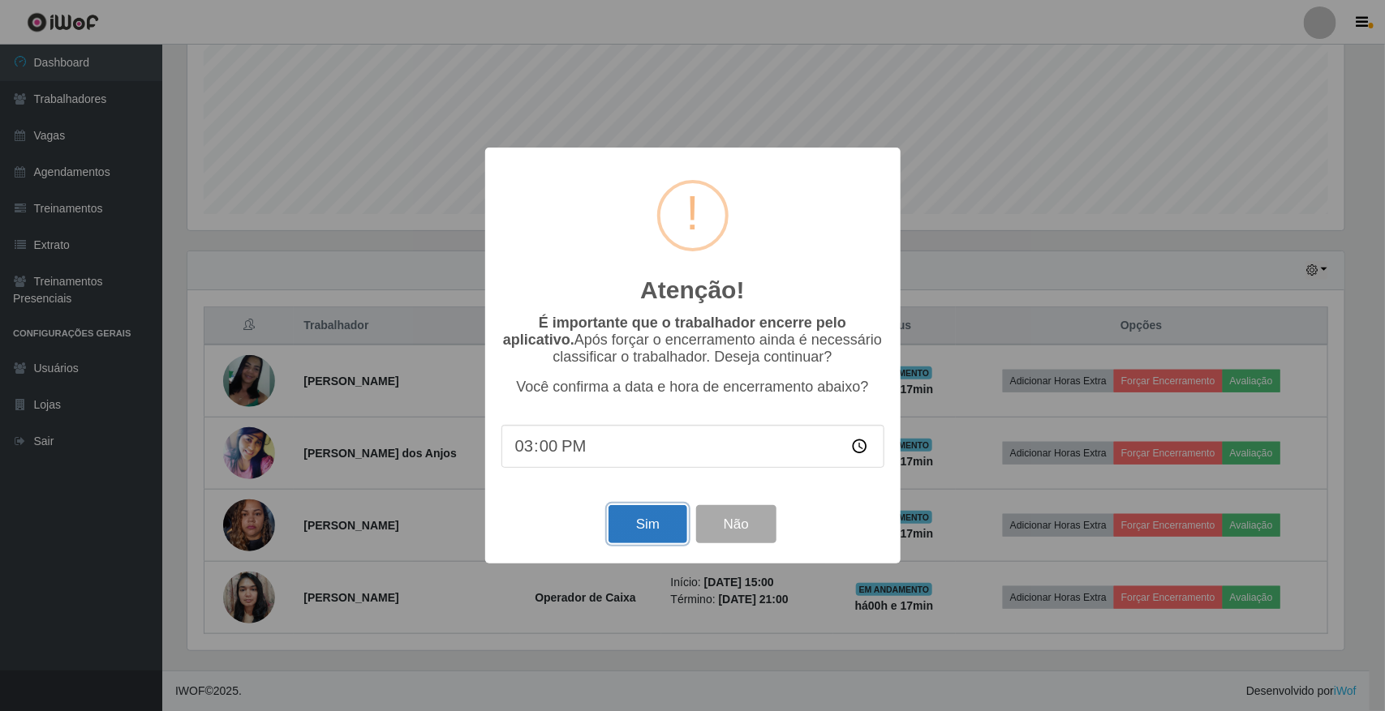
click at [629, 543] on button "Sim" at bounding box center [647, 524] width 79 height 38
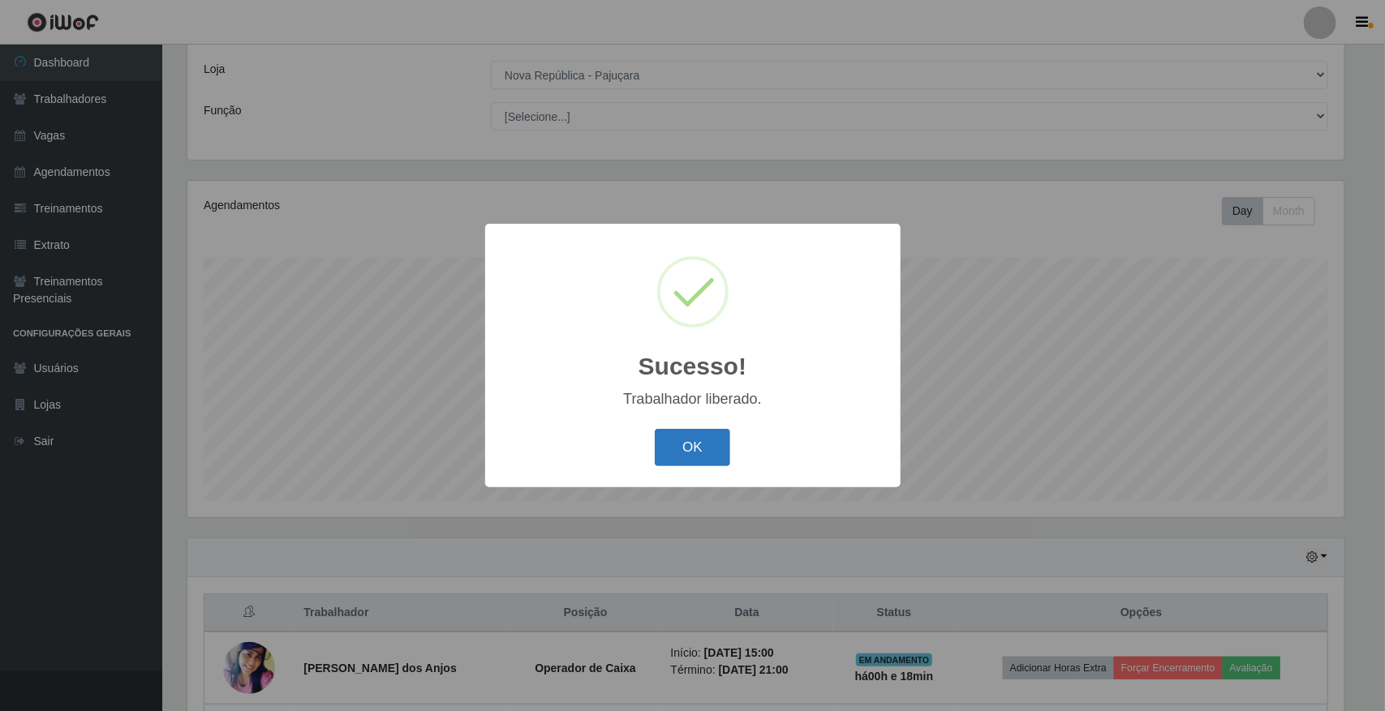
click at [707, 455] on button "OK" at bounding box center [692, 448] width 75 height 38
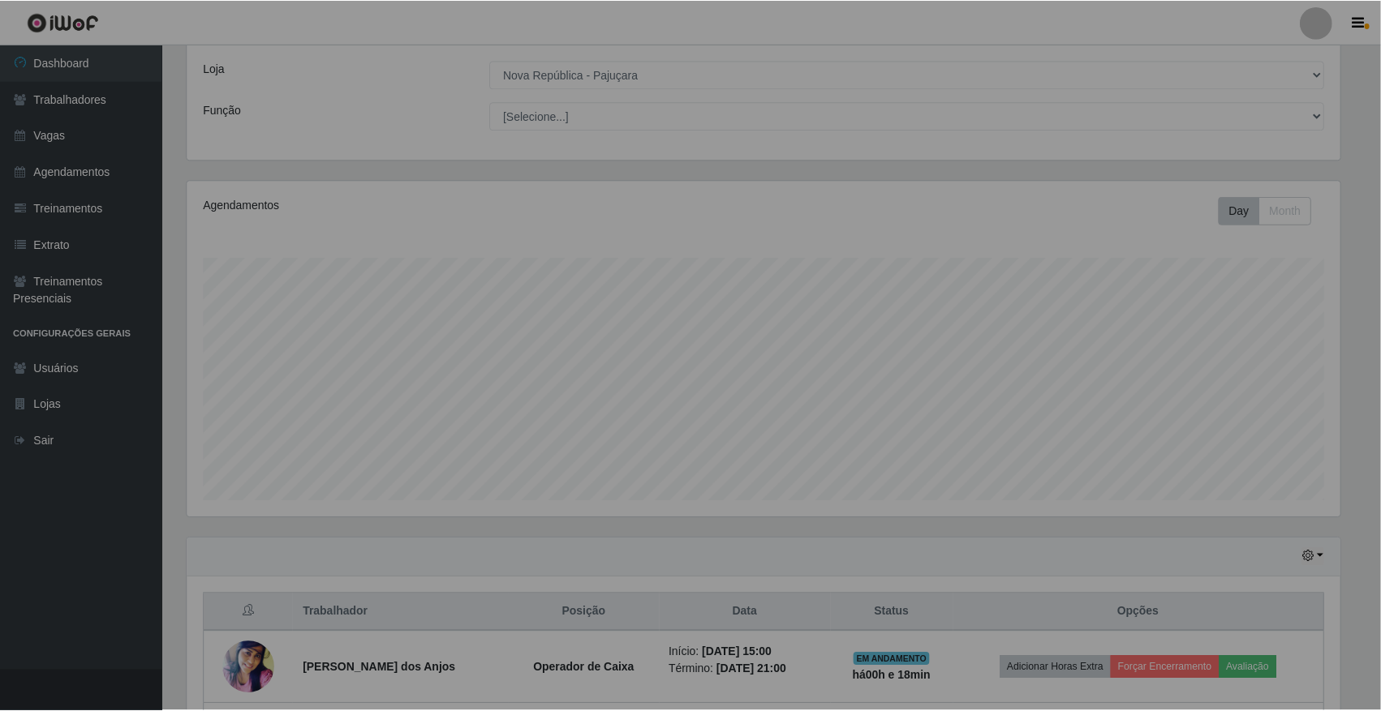
scroll to position [337, 1168]
